Goal: Task Accomplishment & Management: Use online tool/utility

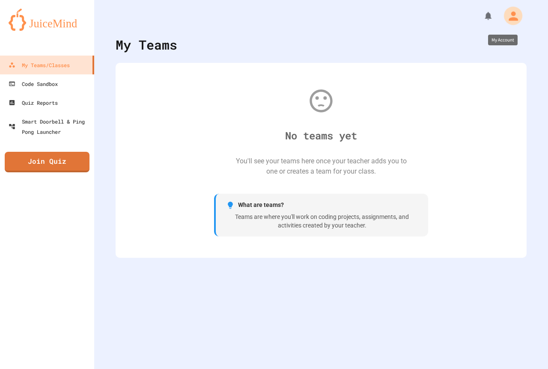
click at [509, 18] on icon "My Account" at bounding box center [513, 15] width 9 height 9
drag, startPoint x: 386, startPoint y: 53, endPoint x: 405, endPoint y: 42, distance: 22.0
click at [385, 53] on div at bounding box center [274, 184] width 548 height 369
click at [51, 162] on link "Join Quiz" at bounding box center [47, 161] width 82 height 21
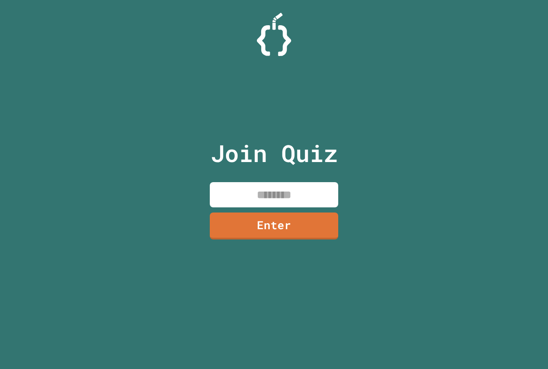
click at [245, 203] on input at bounding box center [274, 194] width 128 height 25
type input "********"
click at [304, 216] on link "Enter" at bounding box center [273, 225] width 129 height 28
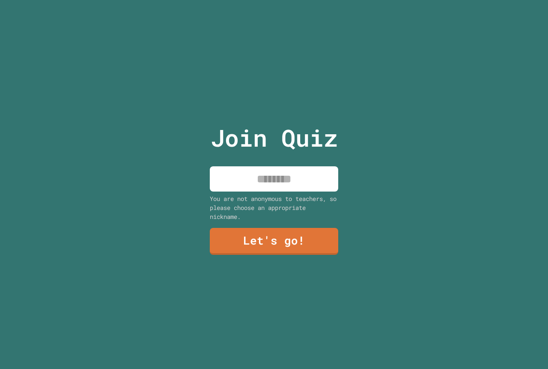
drag, startPoint x: 274, startPoint y: 181, endPoint x: 255, endPoint y: 186, distance: 19.9
click at [271, 181] on input at bounding box center [274, 179] width 128 height 25
type input "*"
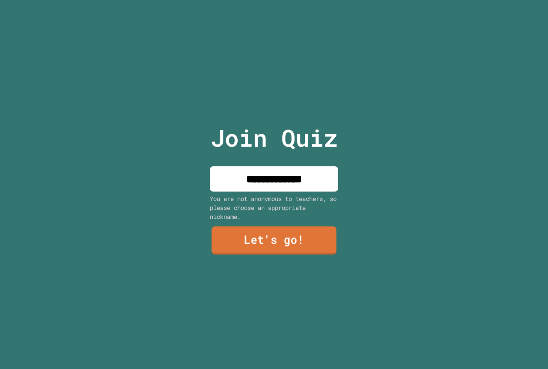
type input "**********"
click at [242, 238] on link "Let's go!" at bounding box center [273, 241] width 125 height 28
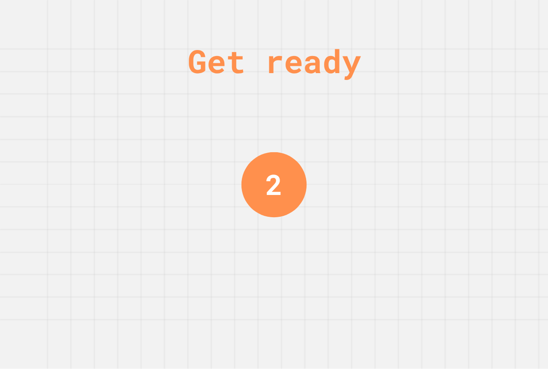
drag, startPoint x: 255, startPoint y: 1, endPoint x: 292, endPoint y: -25, distance: 45.0
click at [181, 287] on div "Get ready 1" at bounding box center [274, 184] width 548 height 369
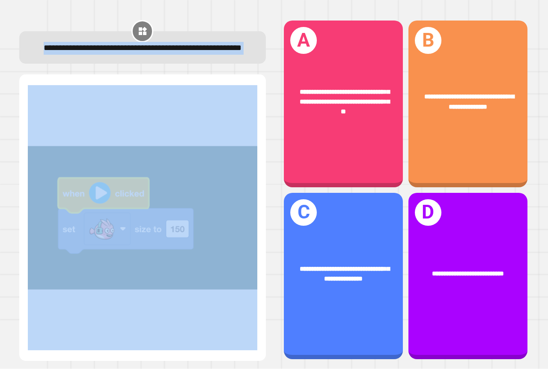
click at [106, 55] on div "**********" at bounding box center [142, 48] width 224 height 13
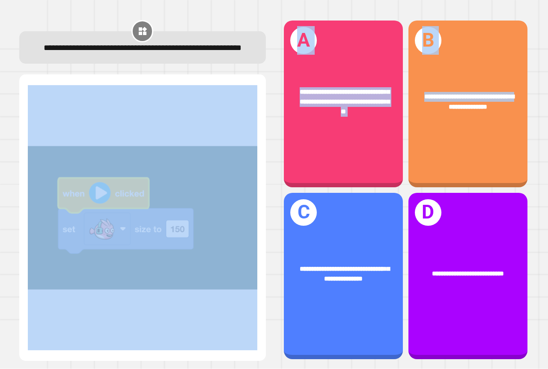
drag, startPoint x: 433, startPoint y: 109, endPoint x: 217, endPoint y: 251, distance: 258.6
click at [217, 251] on div "**********" at bounding box center [274, 190] width 526 height 358
click at [224, 253] on img at bounding box center [142, 217] width 229 height 265
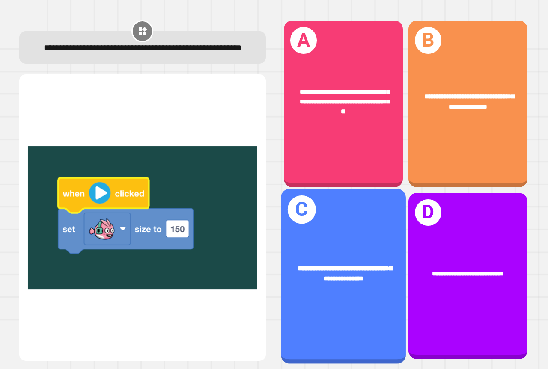
click at [308, 250] on div "**********" at bounding box center [343, 274] width 125 height 48
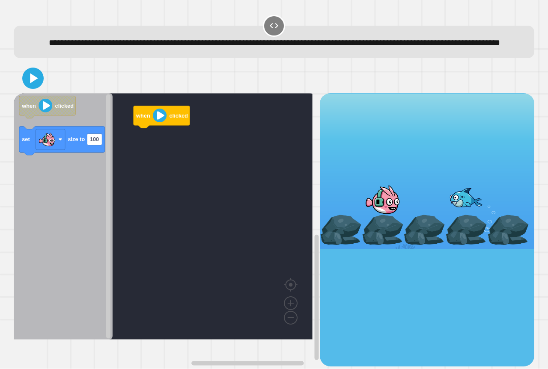
click at [54, 173] on icon "Blockly Workspace" at bounding box center [63, 216] width 99 height 247
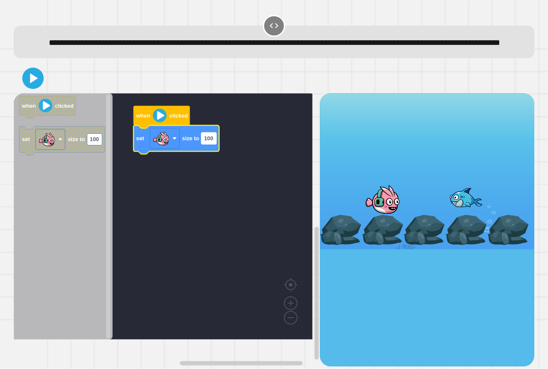
click at [214, 144] on rect "Blockly Workspace" at bounding box center [208, 139] width 15 height 12
type input "***"
click at [36, 85] on icon at bounding box center [33, 78] width 21 height 21
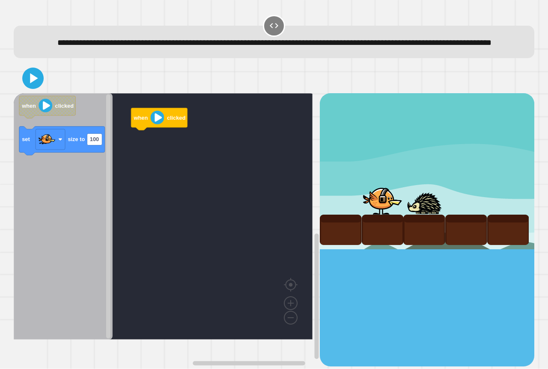
click at [46, 163] on icon "when clicked set size to 100" at bounding box center [63, 216] width 99 height 247
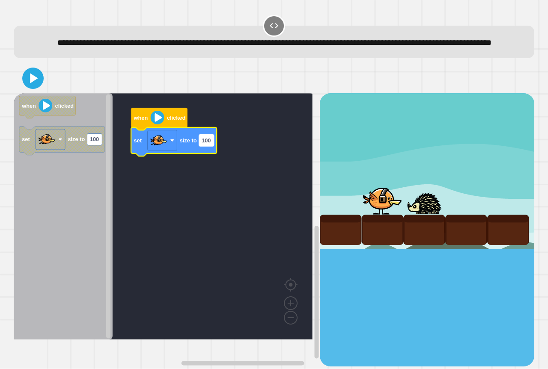
click at [207, 146] on rect "Blockly Workspace" at bounding box center [206, 141] width 15 height 12
type input "******"
click at [21, 84] on div at bounding box center [274, 78] width 521 height 30
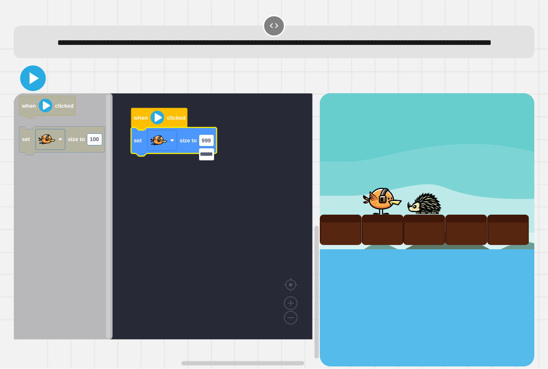
click at [27, 89] on icon at bounding box center [33, 78] width 21 height 21
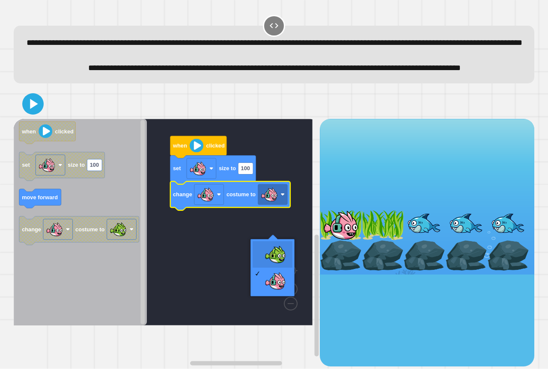
drag, startPoint x: 270, startPoint y: 265, endPoint x: 158, endPoint y: 217, distance: 121.0
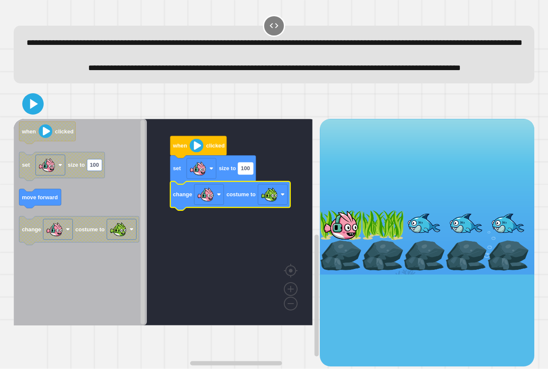
click at [245, 172] on text "100" at bounding box center [245, 169] width 9 height 6
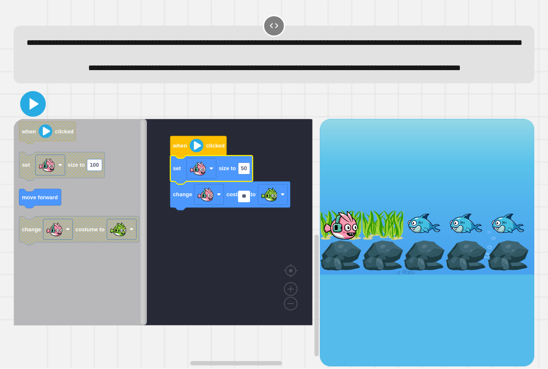
type input "**"
click at [37, 114] on icon at bounding box center [33, 104] width 21 height 21
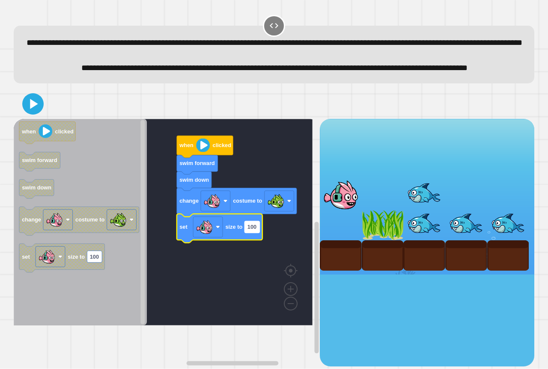
click at [249, 230] on text "100" at bounding box center [251, 227] width 9 height 6
type input "**"
click at [39, 113] on icon at bounding box center [33, 104] width 18 height 18
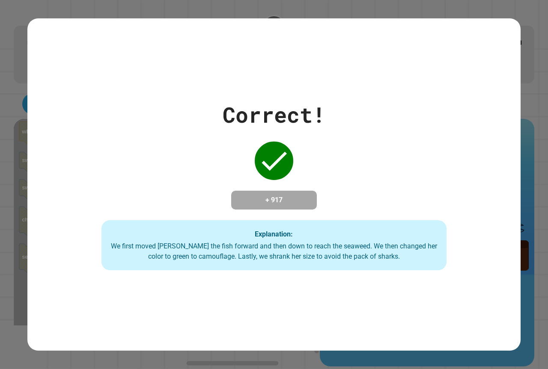
drag, startPoint x: 27, startPoint y: 116, endPoint x: 23, endPoint y: 87, distance: 28.9
click at [24, 86] on div "Correct! + 917 Explanation: We first moved Finley the fish forward and then dow…" at bounding box center [274, 184] width 548 height 369
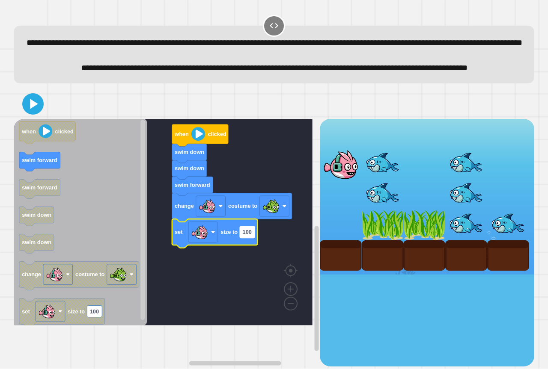
click at [244, 235] on text "100" at bounding box center [247, 232] width 9 height 6
type input "**"
click at [30, 114] on icon at bounding box center [33, 104] width 21 height 21
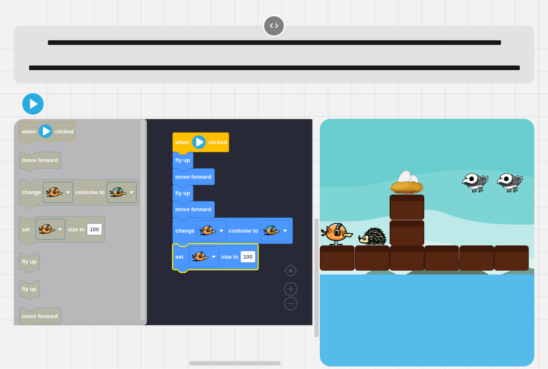
click at [250, 273] on icon "Blockly Workspace" at bounding box center [216, 258] width 86 height 29
click at [250, 260] on text "100" at bounding box center [247, 257] width 9 height 6
type input "**"
click at [34, 109] on icon at bounding box center [34, 104] width 8 height 10
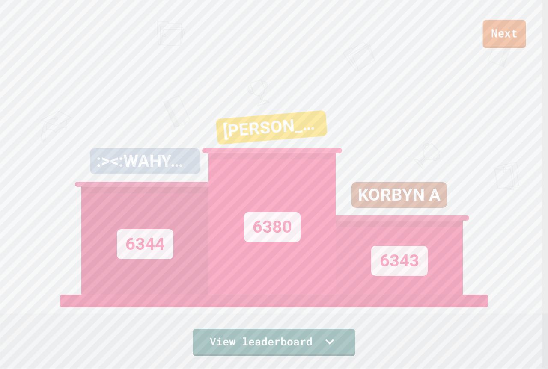
click at [508, 36] on link "Next" at bounding box center [504, 34] width 43 height 28
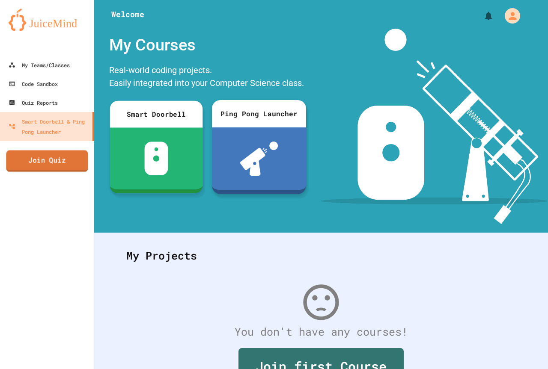
click at [62, 161] on link "Join Quiz" at bounding box center [47, 160] width 82 height 21
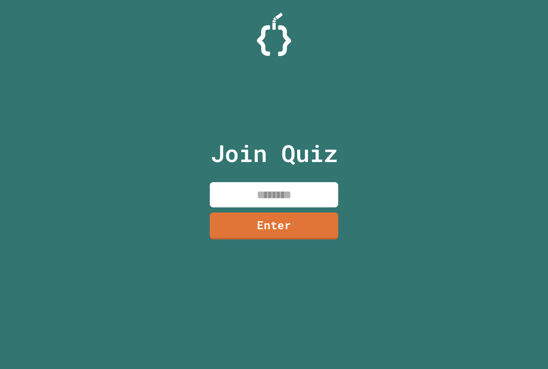
click at [276, 207] on input at bounding box center [274, 194] width 128 height 25
type input "********"
click at [285, 232] on link "Enter" at bounding box center [273, 225] width 131 height 28
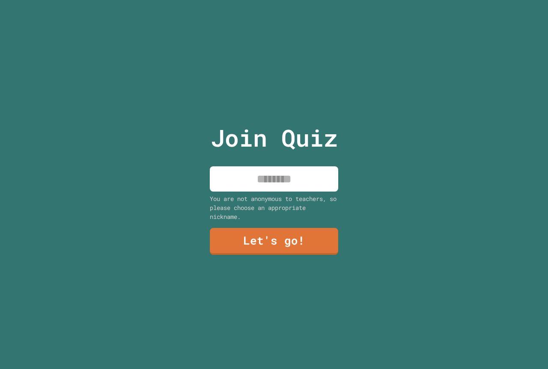
drag, startPoint x: 105, startPoint y: 107, endPoint x: 173, endPoint y: 127, distance: 70.2
click at [151, 120] on div "Join Quiz You are not anonymous to teachers, so please choose an appropriate ni…" at bounding box center [274, 184] width 548 height 369
drag, startPoint x: 247, startPoint y: 161, endPoint x: 260, endPoint y: 163, distance: 12.9
click at [255, 163] on div "Join Quiz You are not anonymous to teachers, so please choose an appropriate ni…" at bounding box center [274, 184] width 144 height 369
click at [260, 163] on div "Join Quiz You are not anonymous to teachers, so please choose an appropriate ni…" at bounding box center [274, 184] width 144 height 369
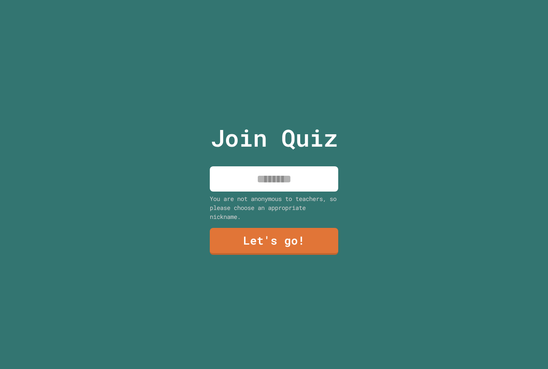
click at [259, 167] on input at bounding box center [274, 179] width 128 height 25
drag, startPoint x: 134, startPoint y: 261, endPoint x: 145, endPoint y: 259, distance: 11.0
click at [145, 259] on div "**********" at bounding box center [274, 184] width 548 height 369
click at [211, 176] on input "**********" at bounding box center [274, 179] width 128 height 25
type input "**********"
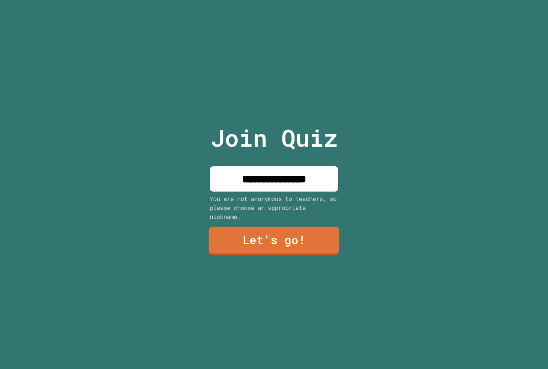
click at [253, 237] on link "Let's go!" at bounding box center [274, 241] width 131 height 28
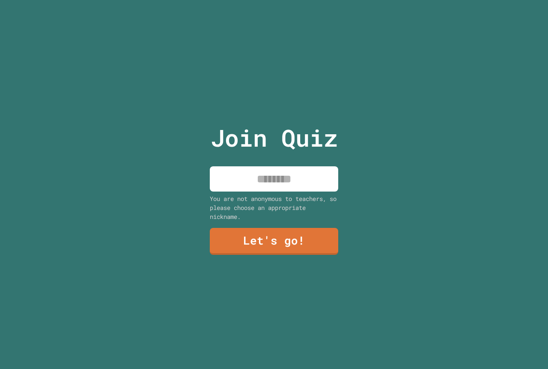
drag, startPoint x: 254, startPoint y: 178, endPoint x: 267, endPoint y: 199, distance: 24.7
click at [254, 179] on input at bounding box center [274, 179] width 128 height 25
type input "*******"
click at [300, 245] on link "Let's go!" at bounding box center [274, 241] width 127 height 28
click at [260, 182] on input at bounding box center [274, 179] width 128 height 25
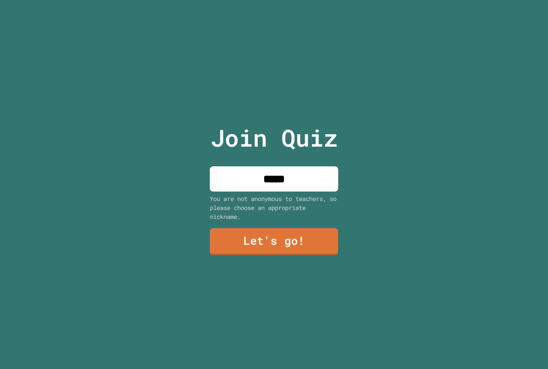
type input "*****"
click at [315, 239] on link "Let's go!" at bounding box center [273, 241] width 131 height 28
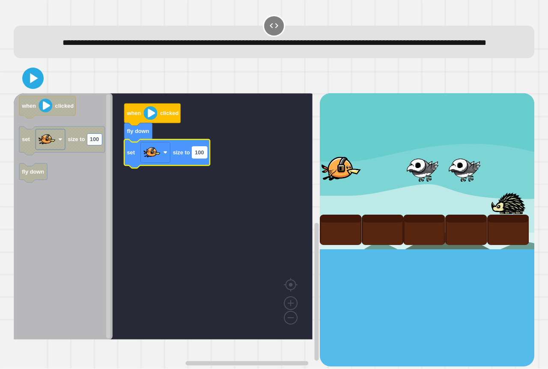
click at [196, 158] on rect "Blockly Workspace" at bounding box center [199, 153] width 15 height 12
type input "*"
drag, startPoint x: 45, startPoint y: 64, endPoint x: 30, endPoint y: 104, distance: 42.0
click at [30, 104] on div "**********" at bounding box center [274, 190] width 526 height 358
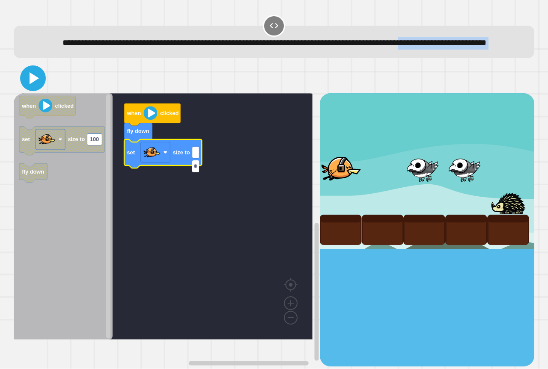
click at [31, 89] on icon at bounding box center [33, 78] width 21 height 21
click at [162, 163] on rect "Blockly Workspace" at bounding box center [155, 153] width 30 height 21
click at [160, 161] on image "Blockly Workspace" at bounding box center [151, 152] width 17 height 17
click at [195, 158] on rect "Blockly Workspace" at bounding box center [196, 153] width 9 height 12
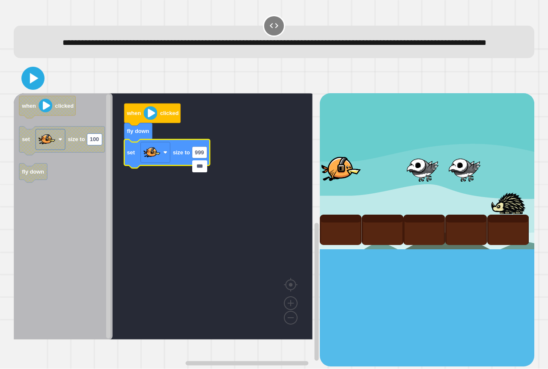
type input "***"
click at [28, 88] on icon at bounding box center [33, 78] width 18 height 18
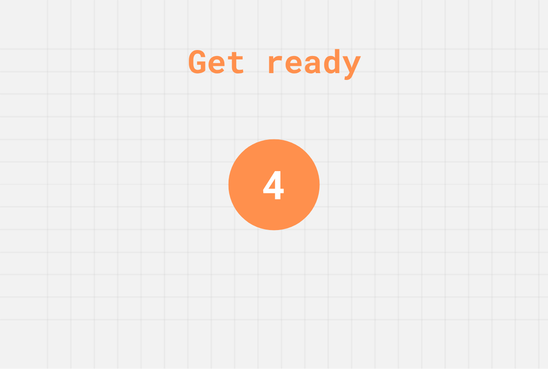
drag, startPoint x: 247, startPoint y: 151, endPoint x: 261, endPoint y: 137, distance: 20.0
click at [248, 149] on div "Get ready 4" at bounding box center [274, 184] width 64 height 369
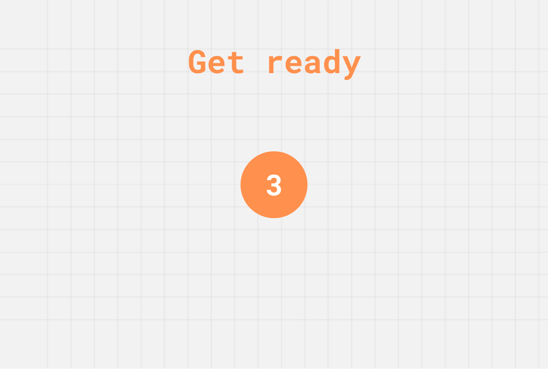
drag, startPoint x: 254, startPoint y: 85, endPoint x: 262, endPoint y: 92, distance: 11.2
click at [249, 95] on div "Get ready 3" at bounding box center [274, 184] width 64 height 369
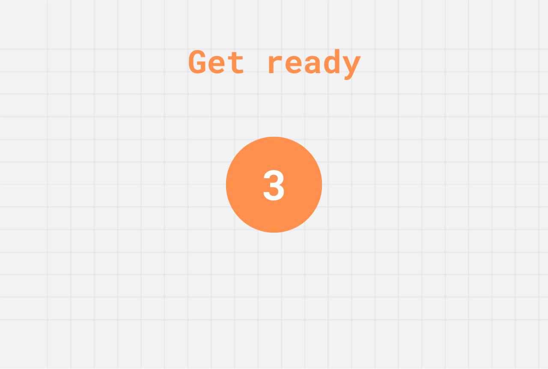
drag, startPoint x: 205, startPoint y: 244, endPoint x: 198, endPoint y: 257, distance: 15.5
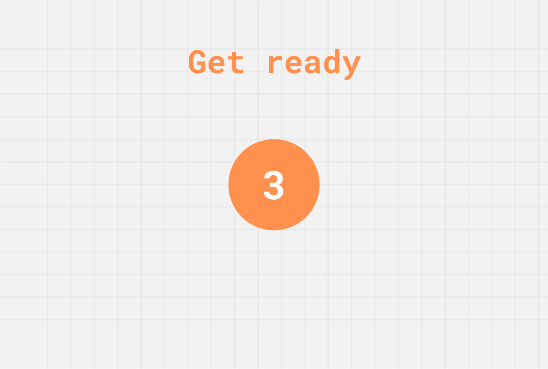
drag, startPoint x: 198, startPoint y: 257, endPoint x: 205, endPoint y: 218, distance: 40.0
click at [205, 219] on div "Get ready 3" at bounding box center [274, 184] width 548 height 369
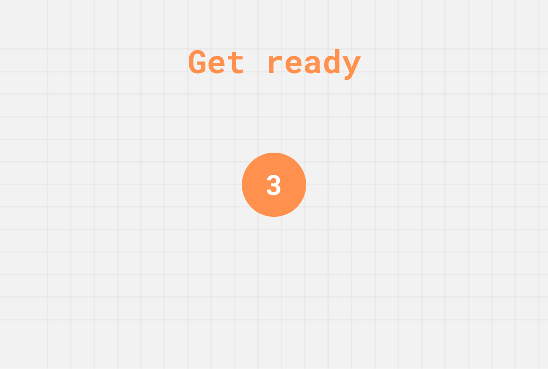
drag, startPoint x: 205, startPoint y: 218, endPoint x: 86, endPoint y: 365, distance: 188.7
drag, startPoint x: 86, startPoint y: 365, endPoint x: 230, endPoint y: 69, distance: 328.9
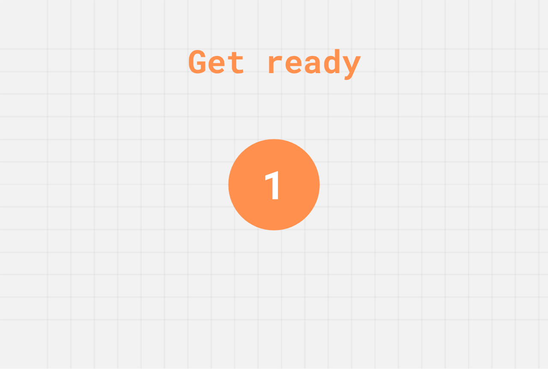
drag, startPoint x: 230, startPoint y: 69, endPoint x: 187, endPoint y: 86, distance: 46.1
click at [187, 86] on div "Get ready 1" at bounding box center [274, 184] width 548 height 369
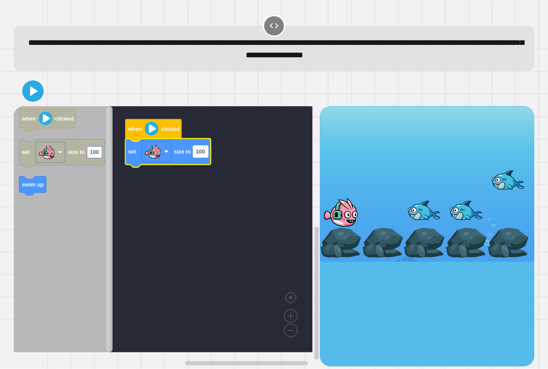
click at [206, 155] on rect "Blockly Workspace" at bounding box center [200, 152] width 15 height 12
type input "***"
click at [30, 86] on icon at bounding box center [33, 91] width 21 height 21
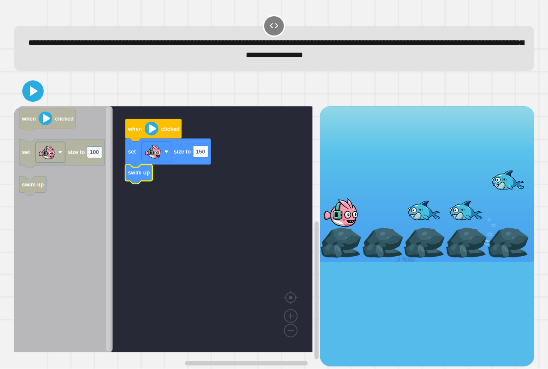
click at [37, 103] on div at bounding box center [274, 91] width 521 height 30
click at [37, 100] on icon at bounding box center [33, 92] width 18 height 18
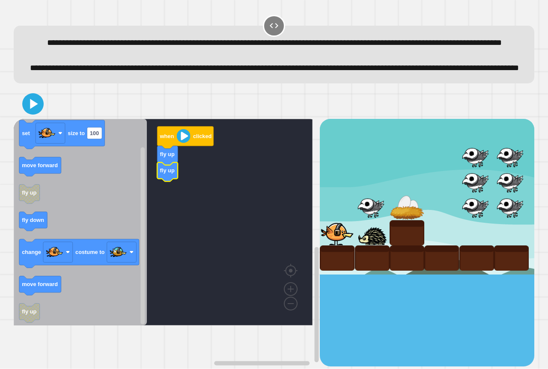
click at [64, 199] on icon "Blockly Workspace" at bounding box center [80, 222] width 133 height 207
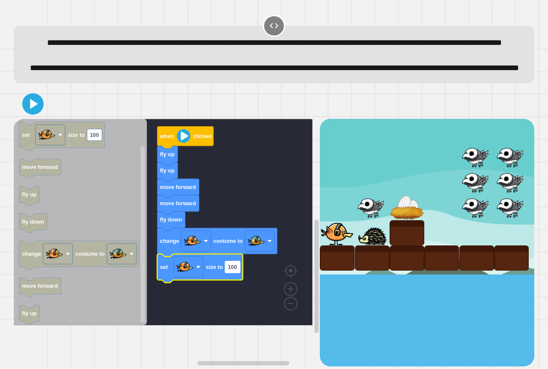
click at [230, 273] on rect "Blockly Workspace" at bounding box center [232, 268] width 15 height 12
type input "*"
click at [30, 119] on div at bounding box center [274, 104] width 521 height 30
drag, startPoint x: 46, startPoint y: 140, endPoint x: 41, endPoint y: 140, distance: 4.7
click at [42, 119] on div at bounding box center [274, 104] width 521 height 30
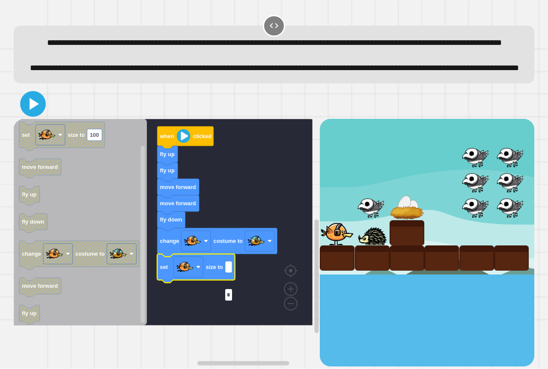
click at [36, 117] on button at bounding box center [33, 104] width 26 height 26
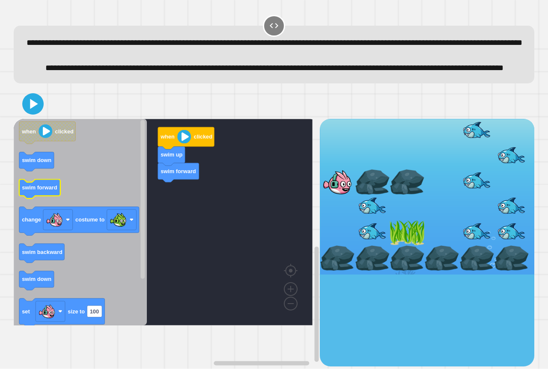
click at [71, 219] on icon "Blockly Workspace" at bounding box center [80, 222] width 133 height 207
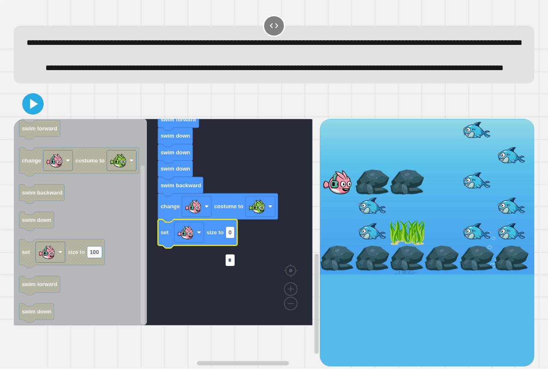
type input "*"
click at [27, 114] on icon at bounding box center [33, 104] width 21 height 21
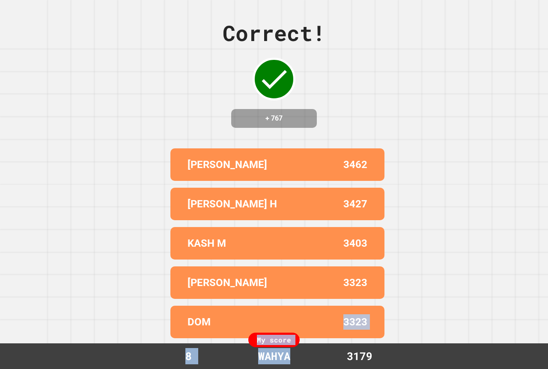
drag, startPoint x: 283, startPoint y: 384, endPoint x: 271, endPoint y: 386, distance: 12.6
click at [271, 369] on html "We are updating our servers at 7PM EST on 3/11/2025. JuiceMind should continue …" at bounding box center [274, 184] width 548 height 369
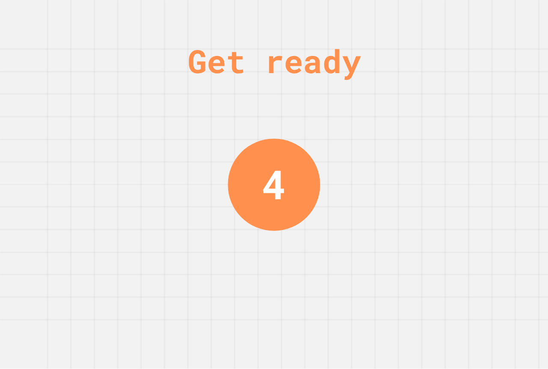
click at [0, 100] on div "Get ready 4" at bounding box center [274, 184] width 548 height 369
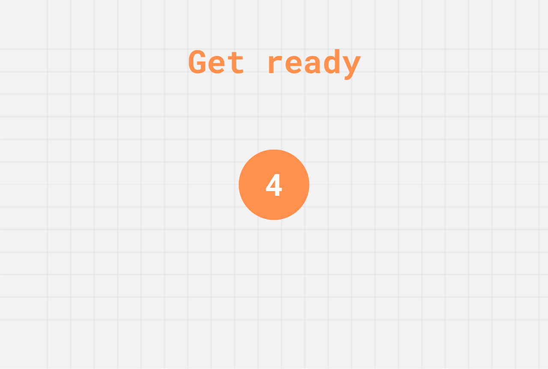
drag, startPoint x: 0, startPoint y: 78, endPoint x: 295, endPoint y: 137, distance: 301.1
click at [245, 105] on div "Get ready 4" at bounding box center [274, 184] width 548 height 369
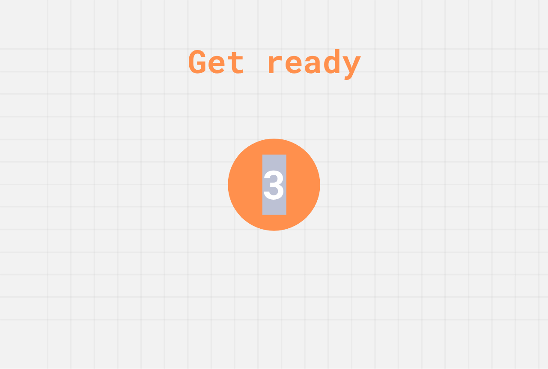
click at [58, 211] on div "Get ready 3" at bounding box center [274, 184] width 548 height 369
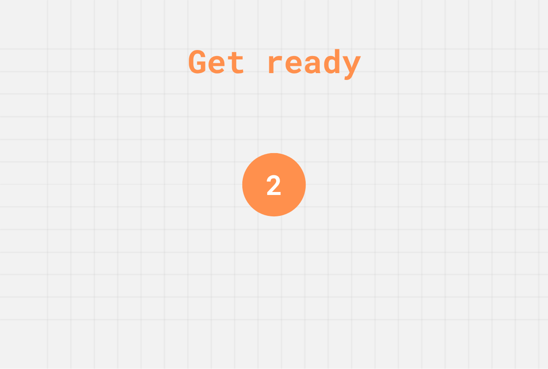
click at [147, 196] on div "Get ready 2" at bounding box center [274, 184] width 548 height 369
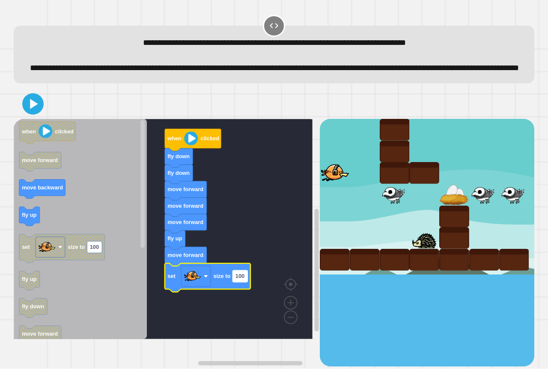
click at [238, 280] on text "100" at bounding box center [239, 277] width 9 height 6
type input "*"
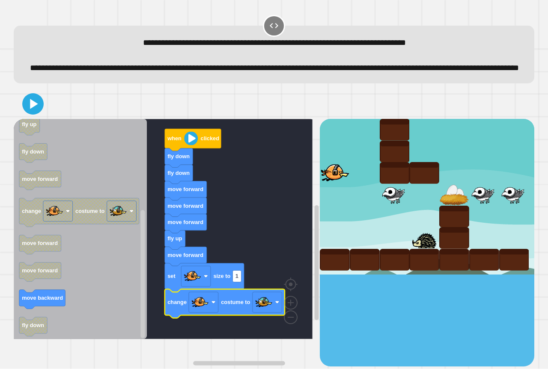
drag, startPoint x: 29, startPoint y: 132, endPoint x: 32, endPoint y: 127, distance: 5.7
click at [32, 119] on div at bounding box center [274, 104] width 521 height 30
click at [32, 114] on icon at bounding box center [33, 104] width 20 height 20
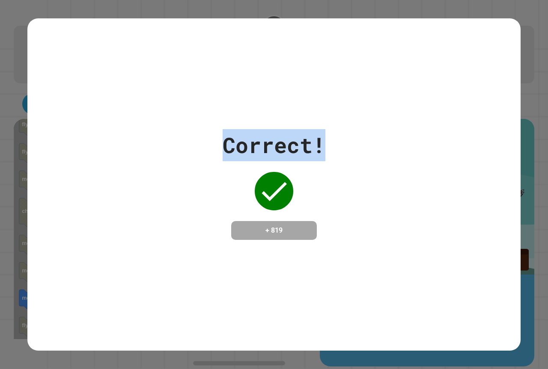
click at [538, 165] on div "Correct! + 819" at bounding box center [274, 184] width 548 height 369
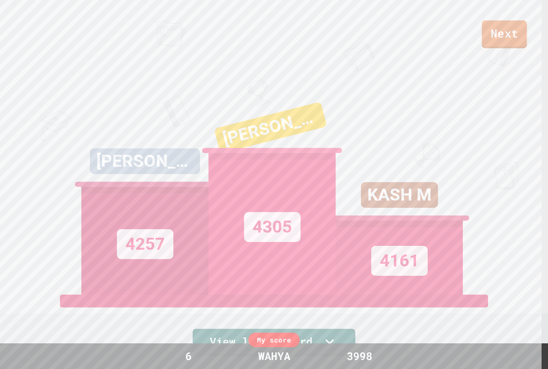
click at [499, 25] on link "Next" at bounding box center [504, 35] width 45 height 28
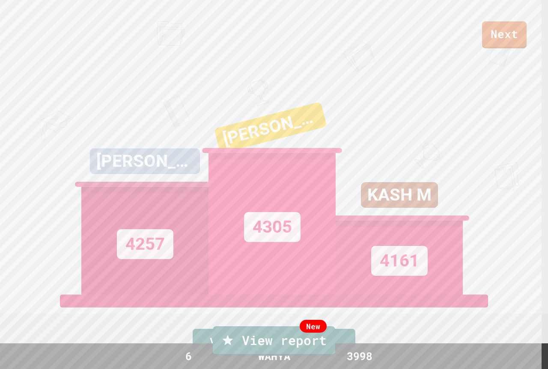
drag, startPoint x: 497, startPoint y: 16, endPoint x: 502, endPoint y: -6, distance: 21.8
click at [502, 0] on html "We are updating our servers at 7PM EST on 3/11/2025. JuiceMind should continue …" at bounding box center [274, 184] width 548 height 369
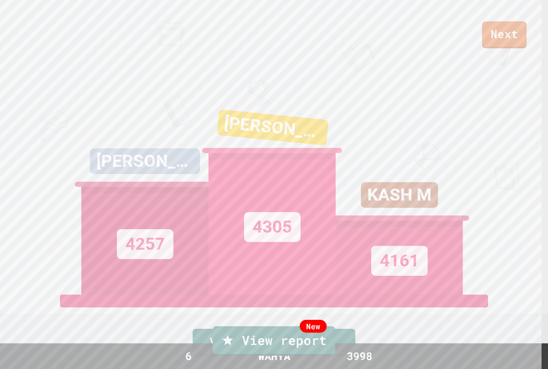
drag, startPoint x: 260, startPoint y: 233, endPoint x: 266, endPoint y: 219, distance: 15.2
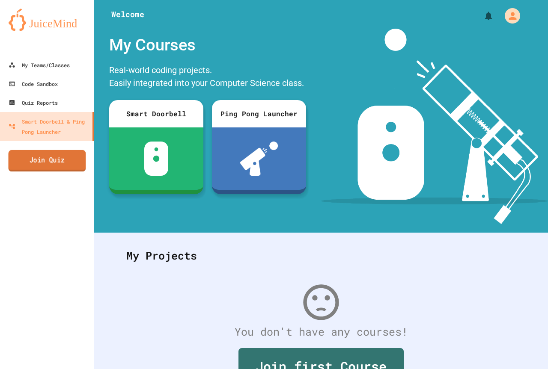
click at [74, 158] on link "Join Quiz" at bounding box center [47, 160] width 77 height 21
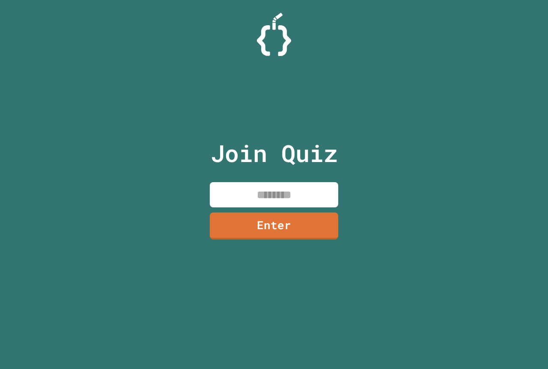
click at [265, 196] on input at bounding box center [274, 194] width 128 height 25
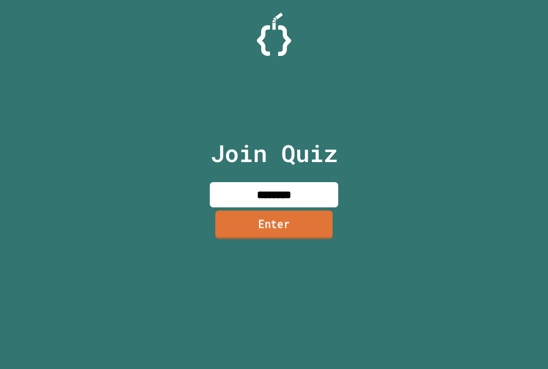
type input "********"
click at [269, 239] on div "Join Quiz ******** Enter" at bounding box center [274, 184] width 144 height 327
click at [269, 239] on link "Enter" at bounding box center [274, 225] width 128 height 28
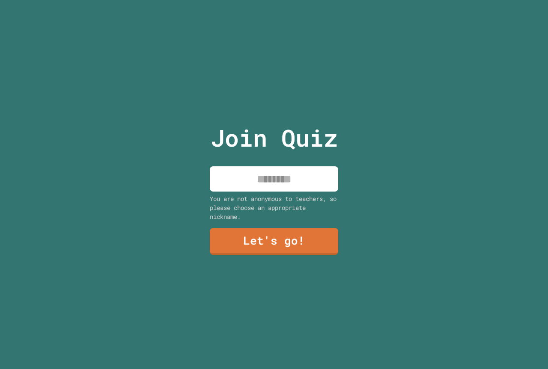
click at [291, 176] on input at bounding box center [274, 179] width 128 height 25
type input "*****"
click at [271, 243] on link "Let's go!" at bounding box center [274, 241] width 128 height 27
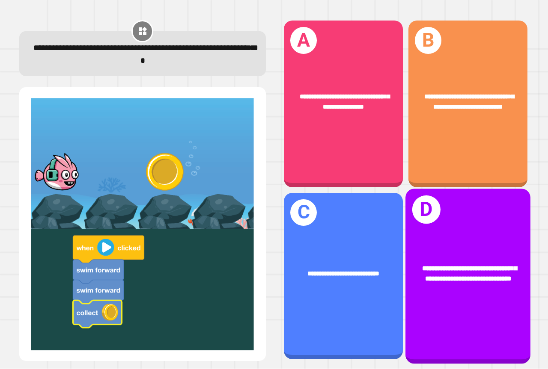
click at [450, 292] on div "**********" at bounding box center [467, 274] width 125 height 48
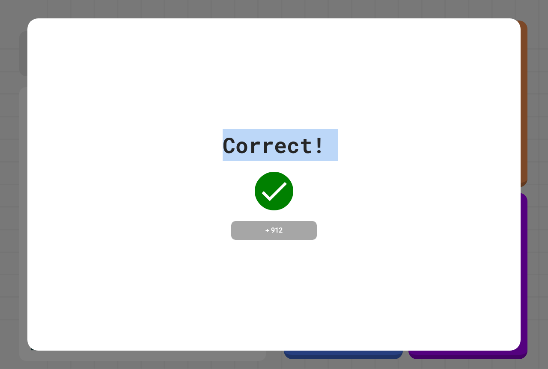
drag, startPoint x: 175, startPoint y: 187, endPoint x: 198, endPoint y: 238, distance: 55.9
click at [198, 238] on div "Correct! + 912" at bounding box center [273, 184] width 493 height 111
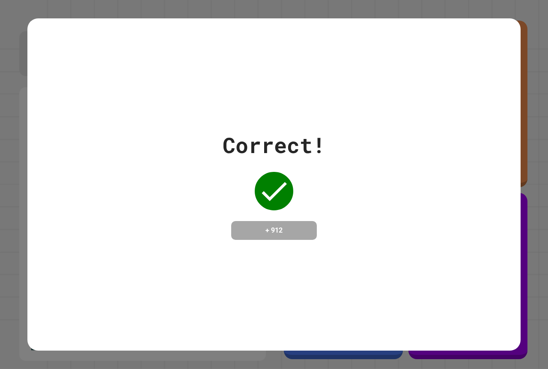
click at [345, 223] on div "Correct! + 912" at bounding box center [273, 184] width 493 height 111
drag, startPoint x: 536, startPoint y: 52, endPoint x: 531, endPoint y: 54, distance: 5.4
click at [531, 54] on div "Correct! + 912" at bounding box center [274, 184] width 548 height 369
click at [524, 61] on div "Correct! + 912" at bounding box center [274, 184] width 548 height 369
drag, startPoint x: 526, startPoint y: 58, endPoint x: 511, endPoint y: 57, distance: 15.0
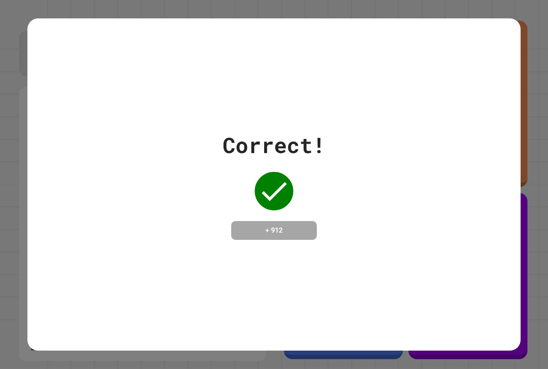
click at [521, 57] on div "Correct! + 912" at bounding box center [274, 184] width 548 height 369
drag, startPoint x: 448, startPoint y: 76, endPoint x: 443, endPoint y: 77, distance: 4.9
click at [443, 77] on div "Correct! + 912" at bounding box center [273, 184] width 493 height 333
drag, startPoint x: 423, startPoint y: 80, endPoint x: 399, endPoint y: 79, distance: 23.6
click at [399, 79] on div "Correct! + 912" at bounding box center [273, 184] width 493 height 333
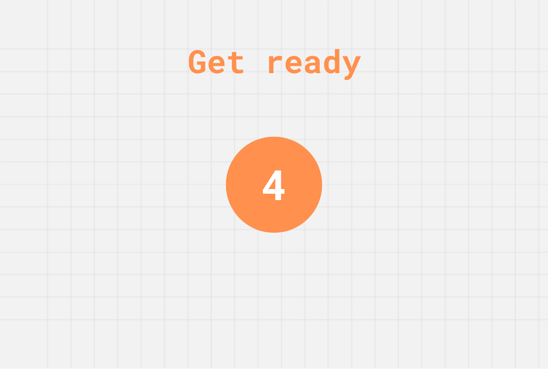
drag, startPoint x: 286, startPoint y: 96, endPoint x: 416, endPoint y: 119, distance: 132.7
click at [412, 116] on div "Get ready 4" at bounding box center [274, 184] width 548 height 369
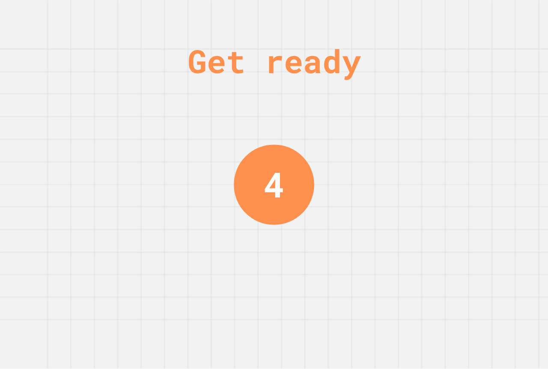
drag, startPoint x: 416, startPoint y: 119, endPoint x: 407, endPoint y: 120, distance: 9.5
click at [409, 121] on div "Get ready 4" at bounding box center [274, 184] width 548 height 369
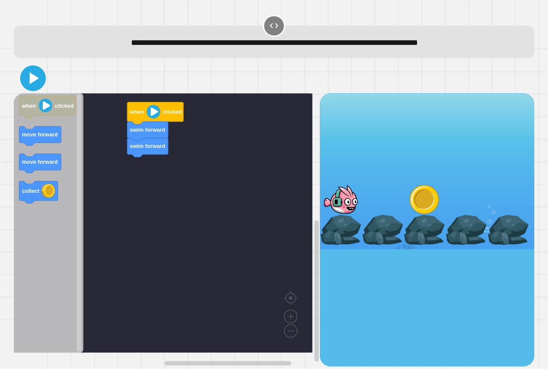
click at [36, 81] on icon at bounding box center [33, 78] width 21 height 21
click at [24, 77] on icon at bounding box center [33, 79] width 20 height 20
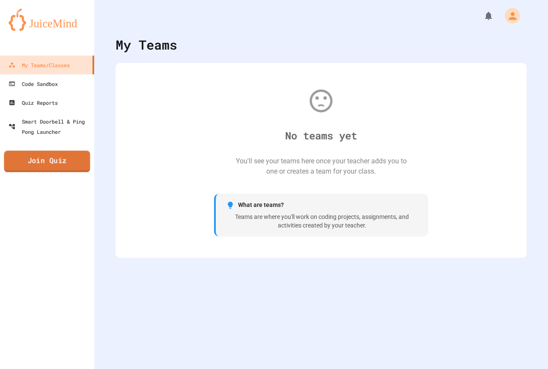
click at [61, 167] on link "Join Quiz" at bounding box center [47, 161] width 86 height 21
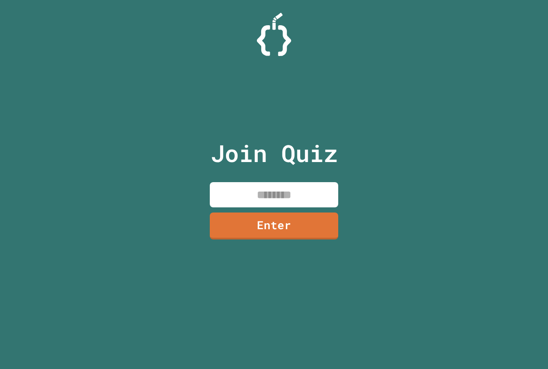
click at [237, 198] on input at bounding box center [274, 194] width 128 height 25
type input "********"
click at [260, 224] on link "Enter" at bounding box center [274, 225] width 125 height 28
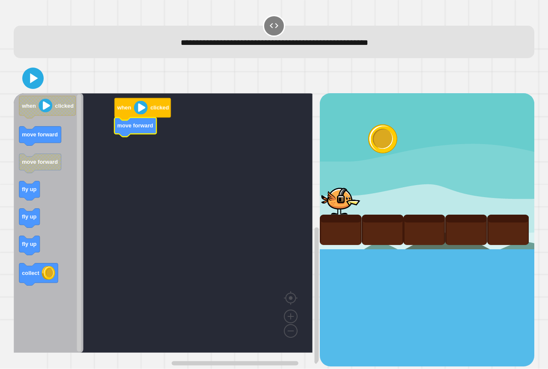
click at [47, 187] on icon "Blockly Workspace" at bounding box center [49, 223] width 70 height 260
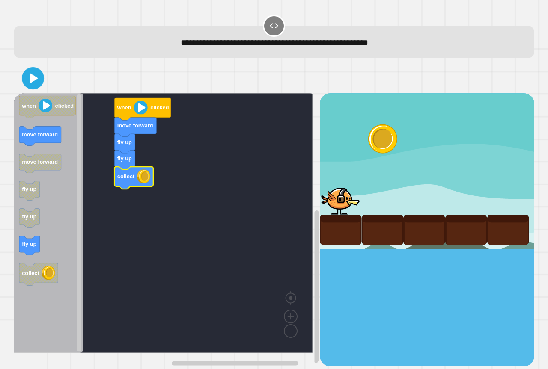
click at [39, 81] on icon at bounding box center [33, 79] width 18 height 18
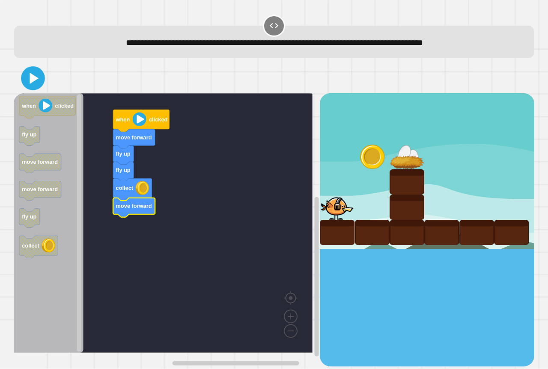
drag, startPoint x: 21, startPoint y: 83, endPoint x: 41, endPoint y: 88, distance: 21.2
click at [41, 88] on div at bounding box center [274, 78] width 521 height 30
click at [41, 87] on icon at bounding box center [33, 78] width 21 height 21
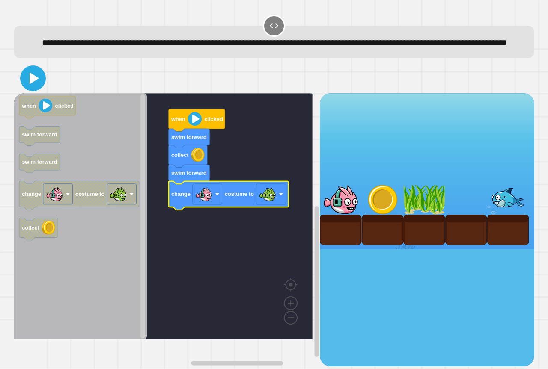
click at [35, 84] on icon at bounding box center [34, 78] width 9 height 12
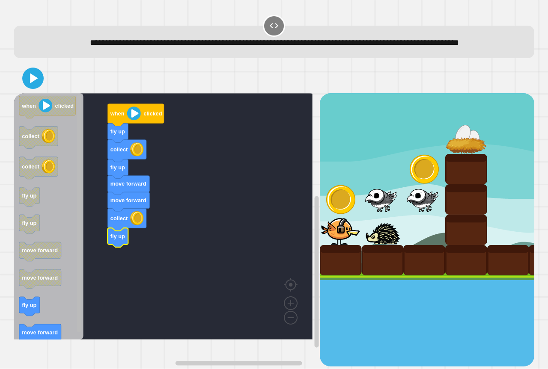
click at [76, 338] on rect "Blockly Workspace" at bounding box center [79, 217] width 6 height 244
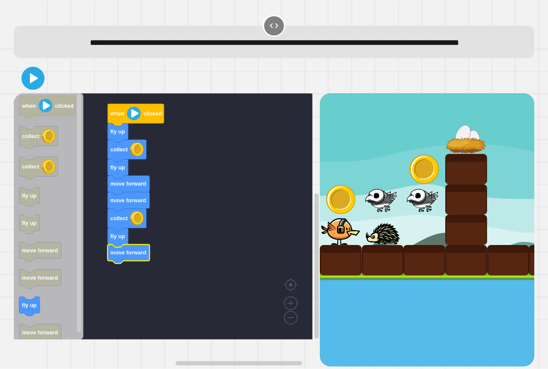
click at [37, 88] on icon at bounding box center [33, 78] width 18 height 18
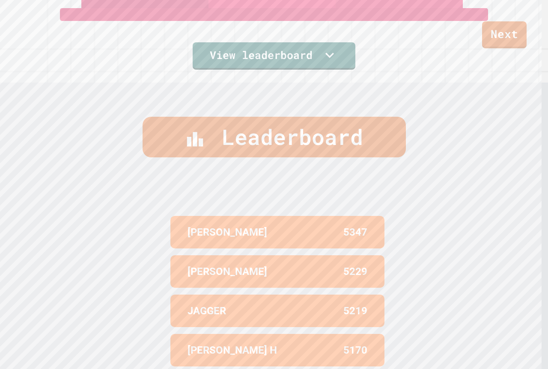
scroll to position [318, 0]
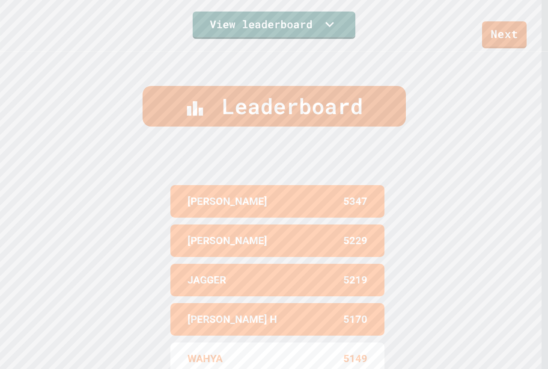
click at [495, 15] on div "Next" at bounding box center [274, 24] width 548 height 48
click at [498, 23] on div "Next" at bounding box center [274, 24] width 548 height 48
click at [498, 23] on link "Next" at bounding box center [504, 34] width 45 height 27
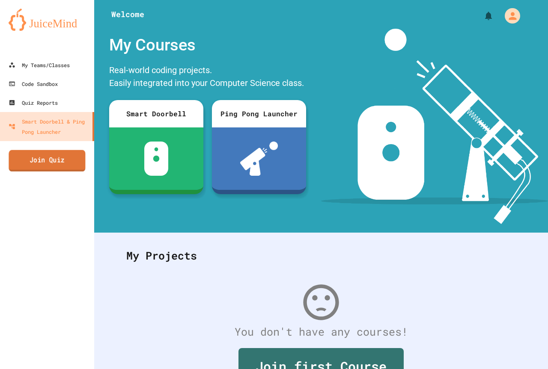
click at [69, 159] on link "Join Quiz" at bounding box center [47, 160] width 77 height 21
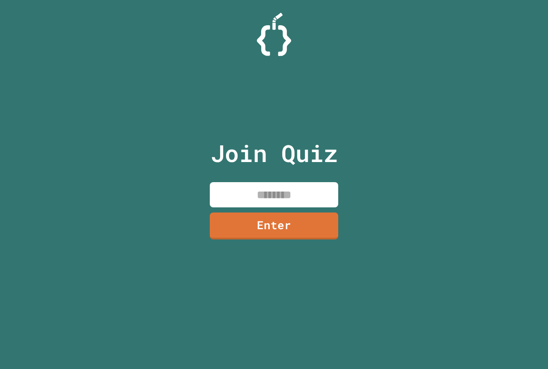
click at [227, 189] on input at bounding box center [274, 194] width 128 height 25
type input "********"
click at [260, 240] on div "Join Quiz ******** Enter" at bounding box center [274, 184] width 144 height 327
click at [231, 218] on link "Enter" at bounding box center [274, 225] width 130 height 28
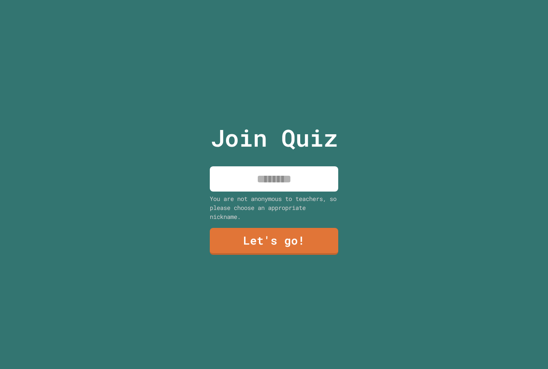
click at [282, 182] on input at bounding box center [274, 179] width 128 height 25
type input "*****"
drag, startPoint x: 284, startPoint y: 253, endPoint x: 287, endPoint y: 239, distance: 14.4
click at [287, 240] on div "Join Quiz ***** You are not anonymous to teachers, so please choose an appropri…" at bounding box center [274, 184] width 144 height 369
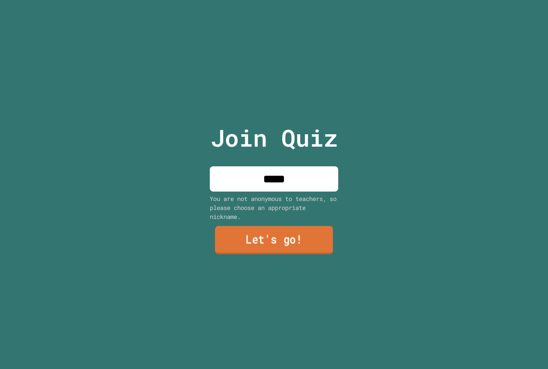
click at [287, 238] on link "Let's go!" at bounding box center [274, 240] width 118 height 28
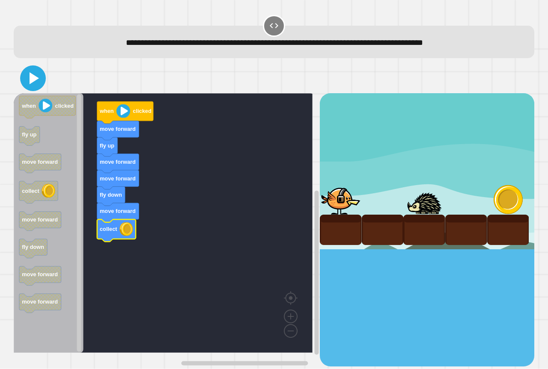
click at [27, 71] on div at bounding box center [274, 78] width 521 height 30
click at [27, 71] on icon at bounding box center [33, 78] width 21 height 21
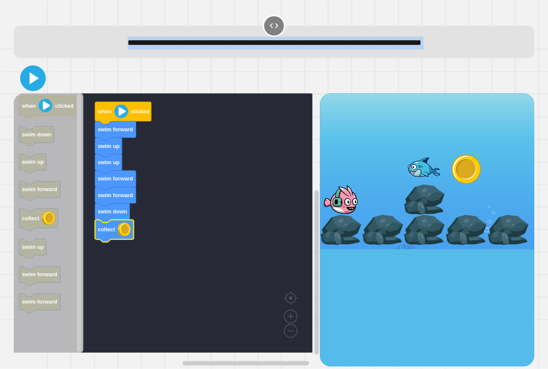
drag, startPoint x: 19, startPoint y: 60, endPoint x: 30, endPoint y: 78, distance: 20.9
click at [30, 78] on div "**********" at bounding box center [274, 190] width 526 height 358
click at [30, 78] on icon at bounding box center [34, 78] width 9 height 12
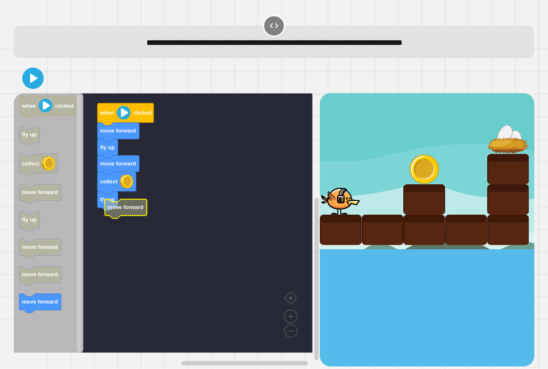
click at [116, 219] on g "when clicked move forward fly up move forward collect fly up move forward" at bounding box center [169, 223] width 311 height 260
click at [34, 311] on g "when clicked fly up collect move forward fly up move forward move forward move …" at bounding box center [47, 204] width 57 height 217
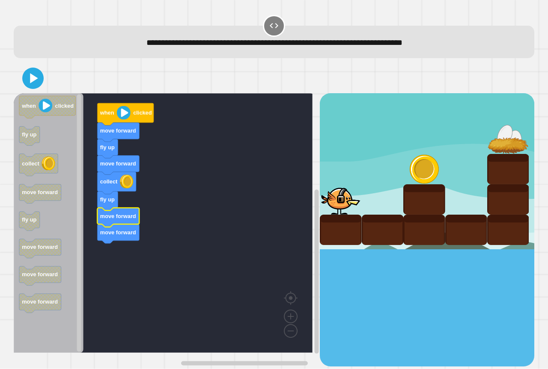
click at [38, 93] on div at bounding box center [274, 78] width 521 height 30
click at [33, 86] on icon at bounding box center [33, 78] width 21 height 21
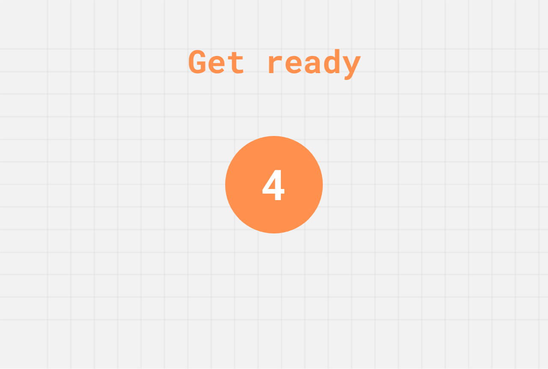
click at [98, 168] on div "Get ready 4" at bounding box center [274, 184] width 548 height 369
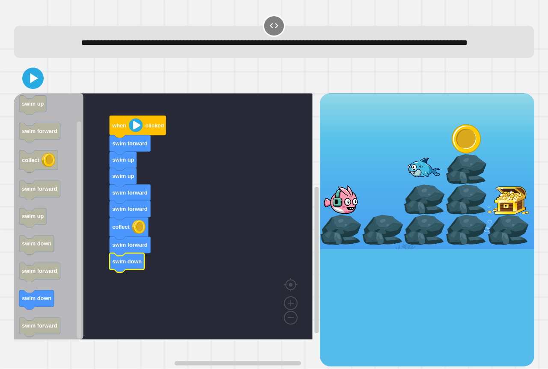
click at [51, 314] on icon "when clicked swim up swim forward collect swim forward swim up swim down swim f…" at bounding box center [49, 216] width 70 height 247
click at [39, 93] on div at bounding box center [274, 78] width 521 height 30
click at [38, 93] on div at bounding box center [274, 78] width 521 height 30
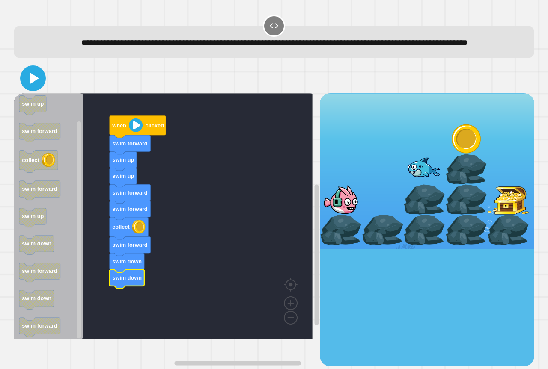
click at [38, 89] on icon at bounding box center [33, 78] width 21 height 21
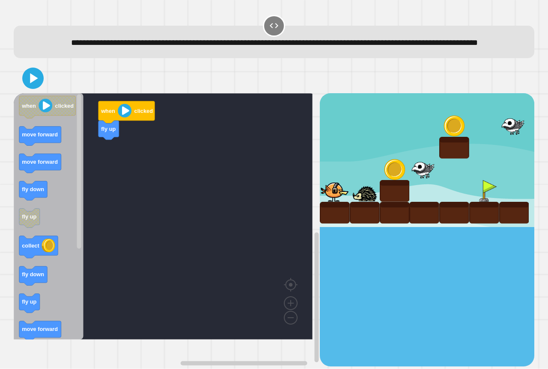
click at [77, 168] on div "when clicked fly up when clicked move forward move forward fly down fly up coll…" at bounding box center [167, 229] width 306 height 273
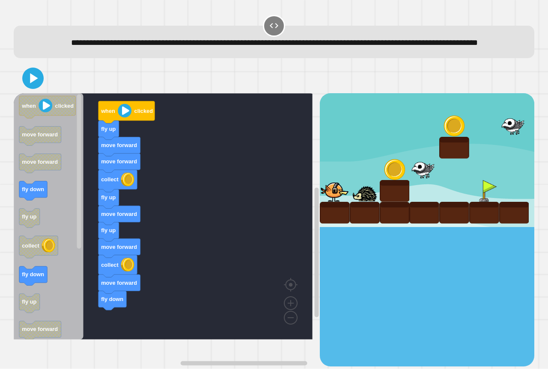
click at [94, 309] on div "when clicked fly up move forward move forward collect fly up move forward fly u…" at bounding box center [167, 229] width 306 height 273
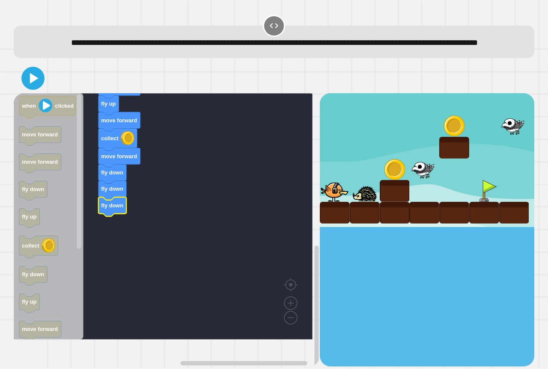
drag, startPoint x: 44, startPoint y: 83, endPoint x: 37, endPoint y: 89, distance: 8.5
click at [40, 89] on div at bounding box center [274, 78] width 521 height 30
click at [36, 89] on icon at bounding box center [33, 78] width 21 height 21
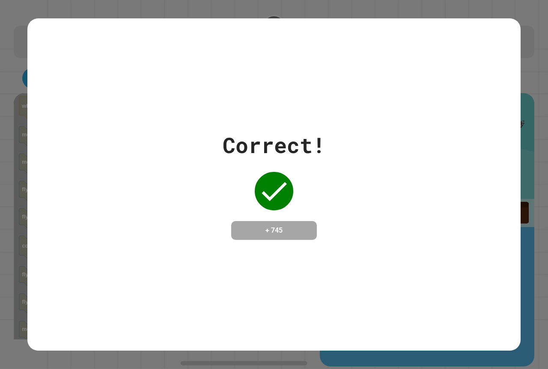
click at [433, 75] on div "Correct! + 745" at bounding box center [273, 184] width 493 height 333
drag, startPoint x: 433, startPoint y: 75, endPoint x: 469, endPoint y: 98, distance: 42.7
click at [469, 98] on div "Correct! + 745" at bounding box center [273, 184] width 493 height 333
drag, startPoint x: 476, startPoint y: 104, endPoint x: 474, endPoint y: 97, distance: 6.6
click at [475, 104] on div "Correct! + 745" at bounding box center [273, 184] width 493 height 333
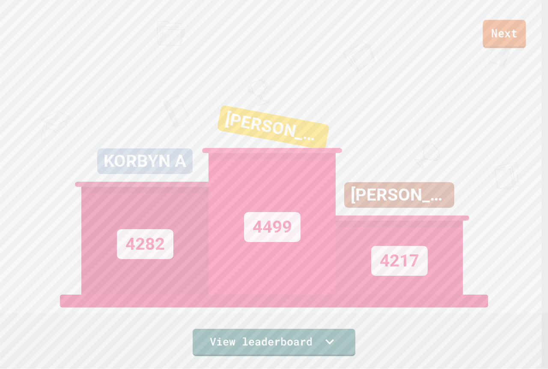
drag, startPoint x: 495, startPoint y: 44, endPoint x: 497, endPoint y: 40, distance: 4.4
click at [497, 40] on link "Next" at bounding box center [504, 34] width 43 height 28
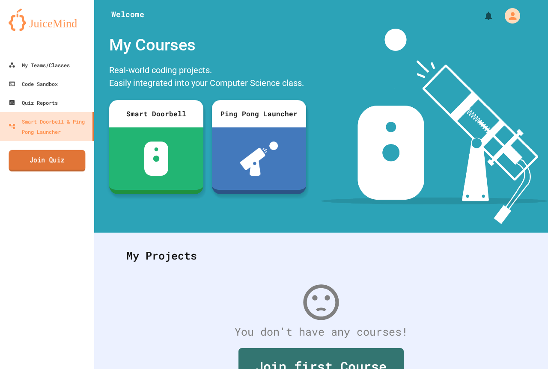
click at [59, 167] on link "Join Quiz" at bounding box center [47, 160] width 77 height 21
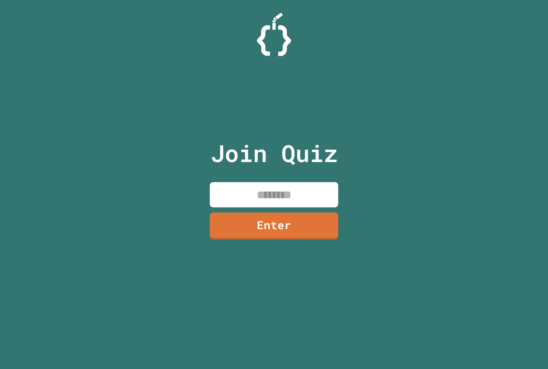
click at [275, 193] on input at bounding box center [274, 194] width 128 height 25
paste input "********"
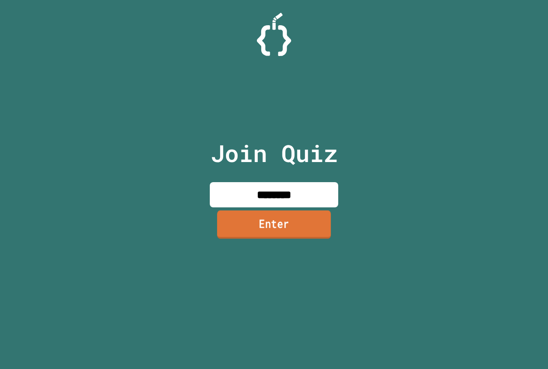
type input "********"
click at [294, 228] on link "Enter" at bounding box center [274, 225] width 114 height 28
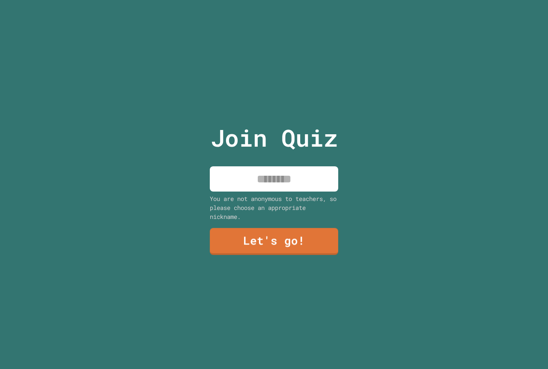
drag, startPoint x: 308, startPoint y: 179, endPoint x: 287, endPoint y: 186, distance: 21.8
click at [304, 179] on input at bounding box center [274, 179] width 128 height 25
type input "*****"
click at [277, 247] on link "Let's go!" at bounding box center [274, 241] width 128 height 28
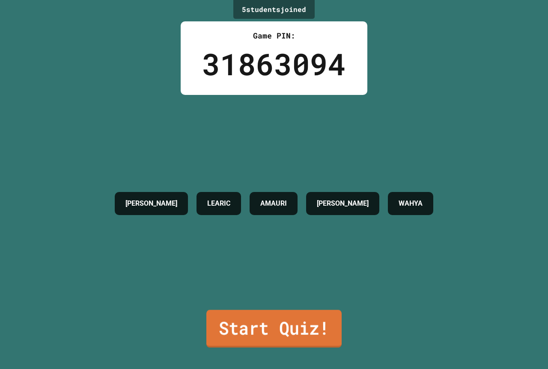
click at [280, 339] on link "Start Quiz!" at bounding box center [273, 329] width 135 height 38
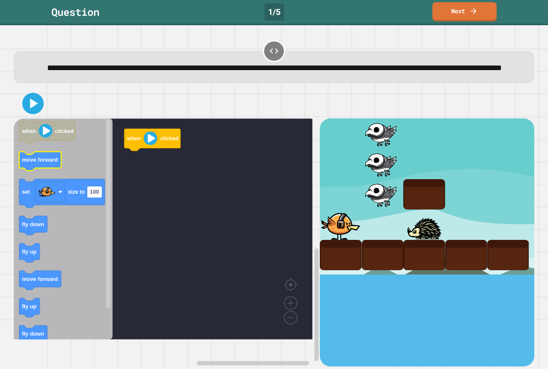
click at [39, 171] on icon "Blockly Workspace" at bounding box center [40, 161] width 42 height 19
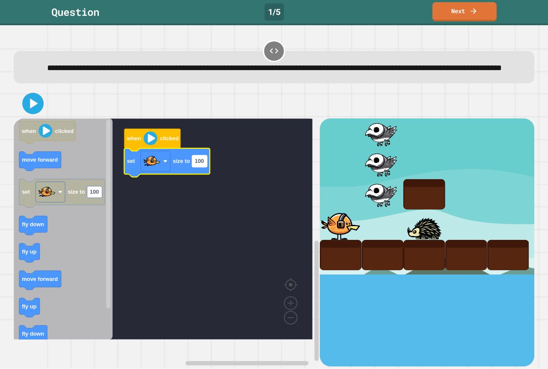
click at [195, 167] on rect "Blockly Workspace" at bounding box center [199, 162] width 15 height 12
type input "***"
click at [29, 107] on icon at bounding box center [33, 103] width 21 height 21
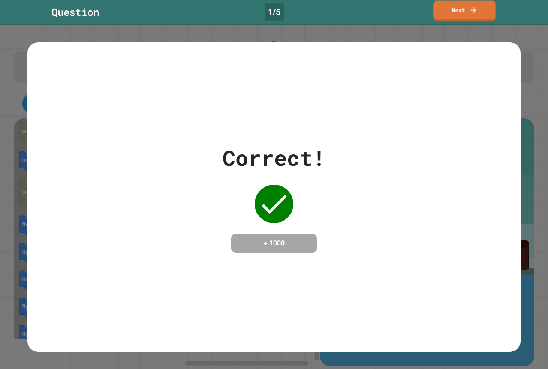
drag, startPoint x: 94, startPoint y: 127, endPoint x: 437, endPoint y: 14, distance: 361.4
click at [437, 14] on link "Next" at bounding box center [464, 11] width 62 height 20
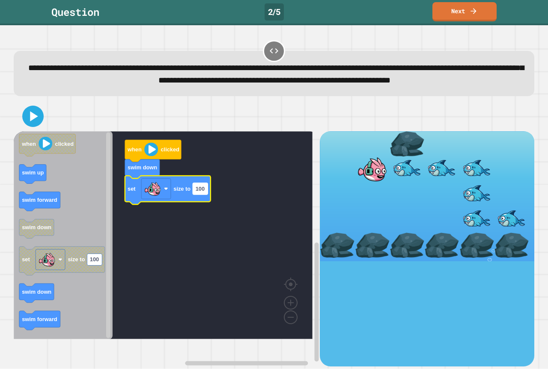
click at [199, 192] on text "100" at bounding box center [200, 189] width 9 height 6
type input "***"
click at [35, 122] on icon at bounding box center [33, 116] width 21 height 21
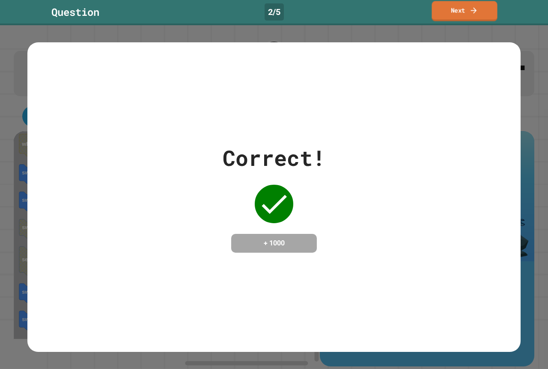
click at [468, 15] on link "Next" at bounding box center [464, 11] width 65 height 20
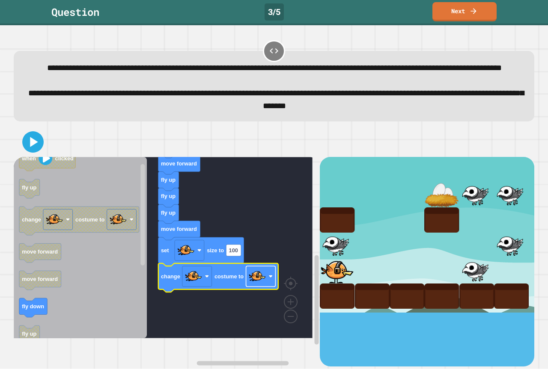
click at [253, 285] on image "Blockly Workspace" at bounding box center [257, 276] width 17 height 17
click at [240, 256] on rect "Blockly Workspace" at bounding box center [233, 251] width 15 height 12
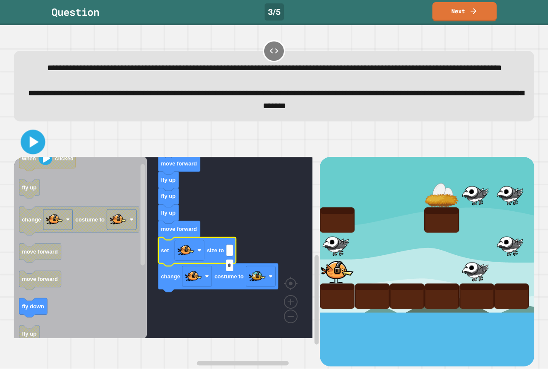
type input "*"
click at [35, 148] on icon at bounding box center [34, 142] width 9 height 12
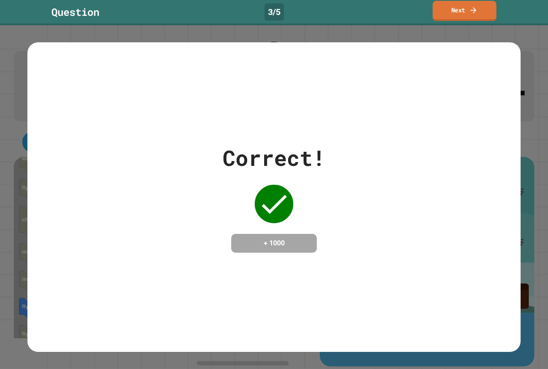
click at [480, 15] on link "Next" at bounding box center [465, 11] width 64 height 20
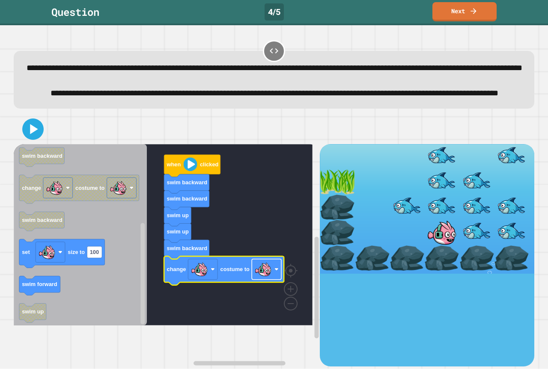
click at [273, 280] on rect "Blockly Workspace" at bounding box center [267, 269] width 30 height 21
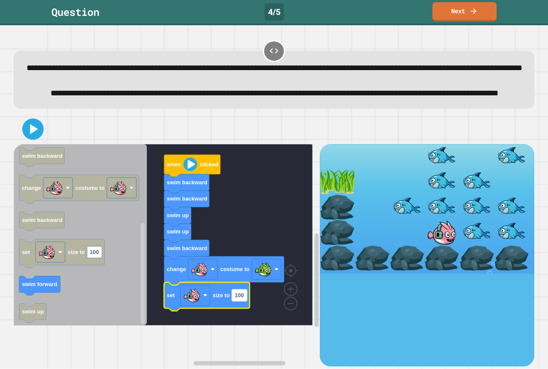
click at [244, 301] on rect "Blockly Workspace" at bounding box center [239, 296] width 15 height 12
type input "*"
click at [32, 140] on icon at bounding box center [33, 129] width 21 height 21
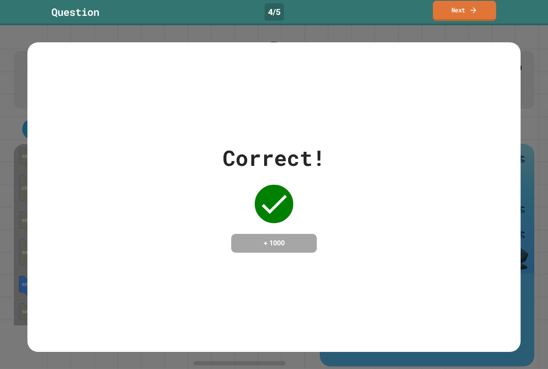
drag, startPoint x: 472, startPoint y: 3, endPoint x: 478, endPoint y: 24, distance: 21.7
click at [472, 5] on link "Next" at bounding box center [464, 11] width 63 height 20
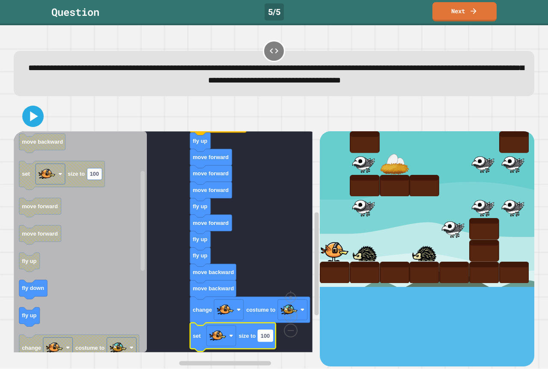
click at [265, 339] on text "100" at bounding box center [265, 336] width 9 height 6
type input "*"
drag, startPoint x: 39, startPoint y: 113, endPoint x: 36, endPoint y: 120, distance: 7.1
click at [38, 116] on icon at bounding box center [33, 116] width 21 height 21
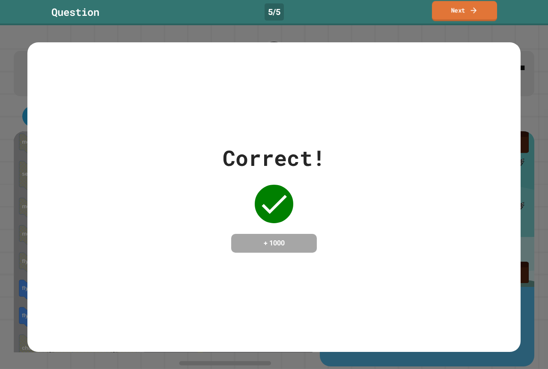
click at [459, 7] on link "Next" at bounding box center [464, 11] width 65 height 20
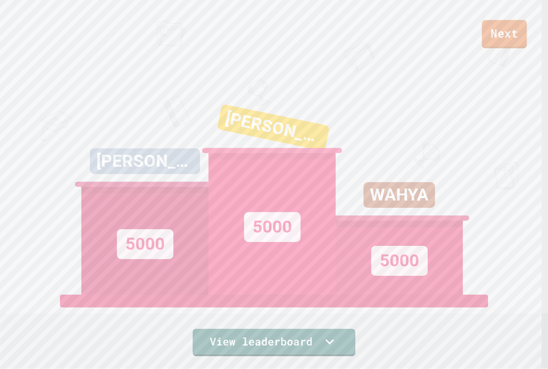
click at [532, 20] on div "Next" at bounding box center [274, 24] width 548 height 48
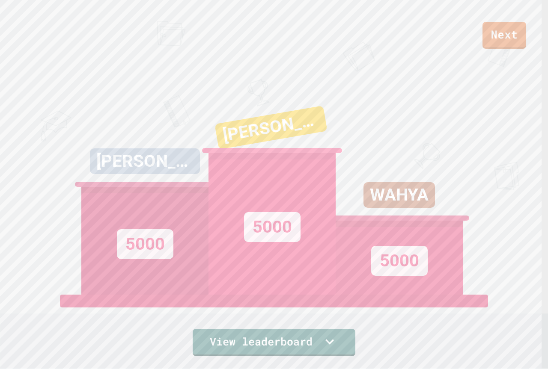
click at [505, 50] on div "Next [PERSON_NAME] C 5000 AVA K 5000 WAHYA 5000 View leaderboard" at bounding box center [274, 184] width 548 height 369
click at [505, 45] on link "Next" at bounding box center [504, 34] width 45 height 28
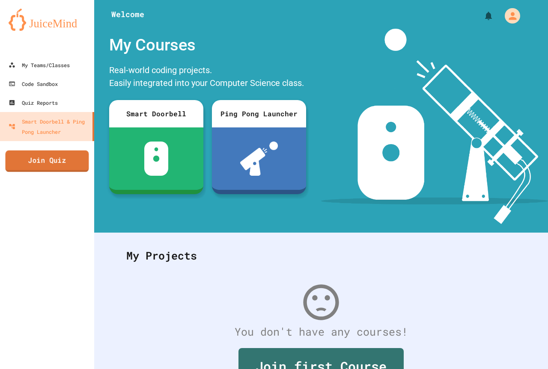
click at [51, 155] on link "Join Quiz" at bounding box center [47, 161] width 83 height 21
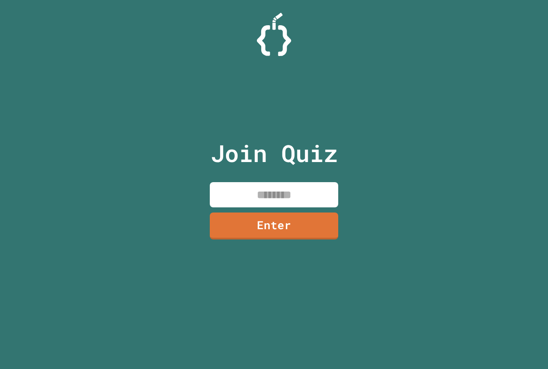
click at [257, 203] on input at bounding box center [274, 194] width 128 height 25
paste input
click at [291, 202] on input at bounding box center [274, 194] width 128 height 25
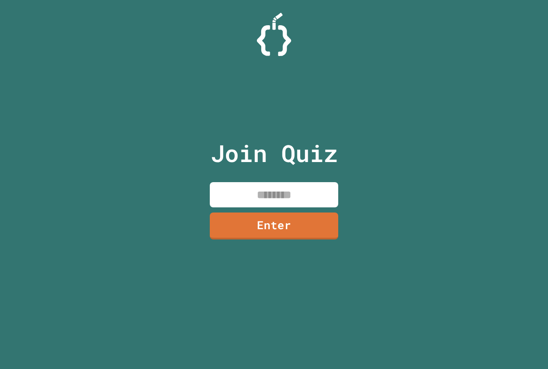
click at [291, 198] on input at bounding box center [274, 194] width 128 height 25
paste input
click at [315, 218] on link "Enter" at bounding box center [273, 225] width 125 height 28
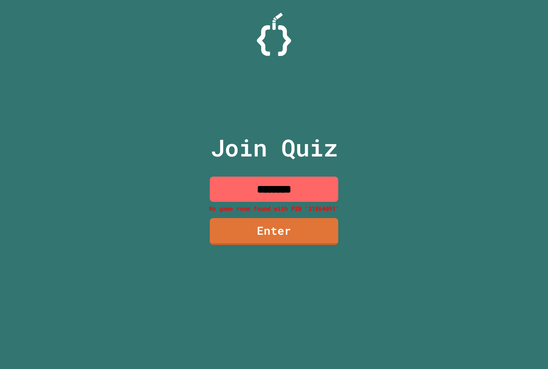
click at [306, 186] on input "********" at bounding box center [274, 189] width 128 height 25
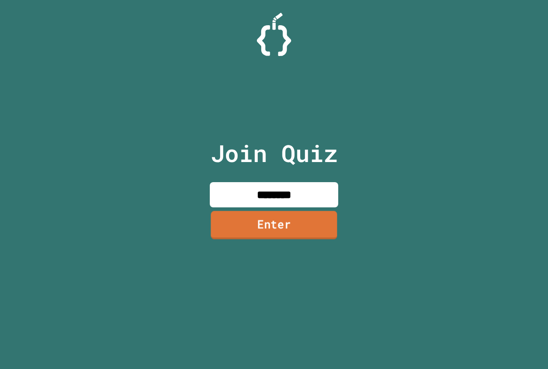
type input "********"
click at [260, 235] on link "Enter" at bounding box center [274, 225] width 128 height 28
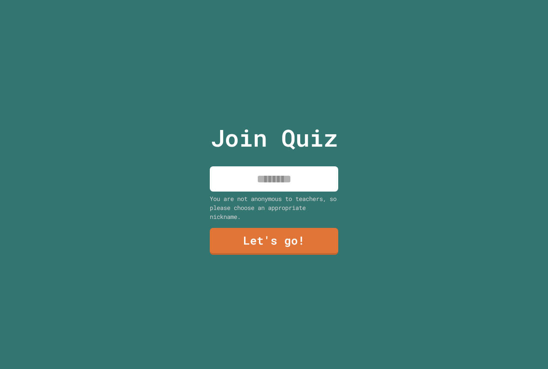
click at [299, 168] on input at bounding box center [274, 179] width 128 height 25
type input "*****"
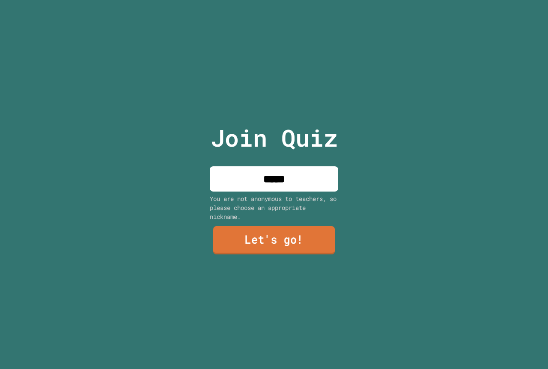
click at [266, 235] on link "Let's go!" at bounding box center [274, 240] width 122 height 28
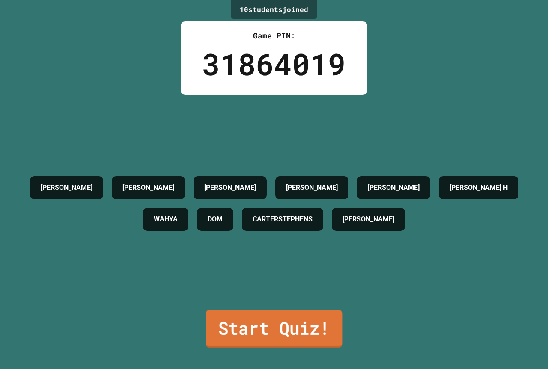
click at [304, 324] on link "Start Quiz!" at bounding box center [274, 329] width 137 height 38
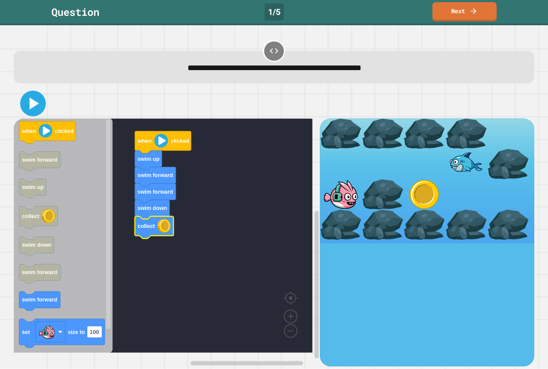
click at [26, 98] on icon at bounding box center [33, 103] width 21 height 21
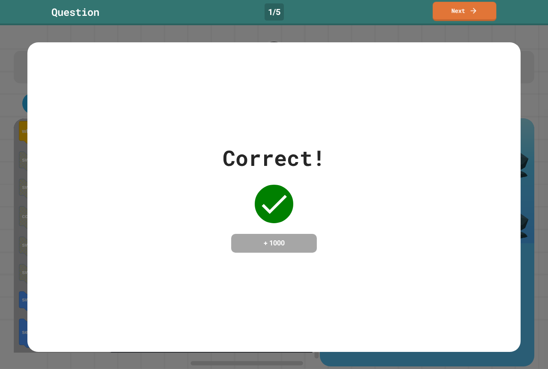
click at [463, 3] on div "Question 1 / 5 Next" at bounding box center [274, 12] width 548 height 25
click at [463, 5] on link "Next" at bounding box center [464, 11] width 63 height 20
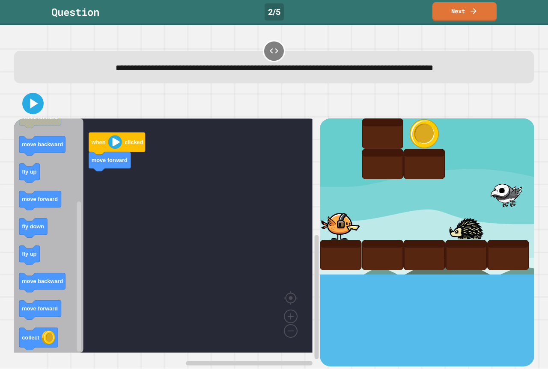
click at [98, 200] on div "when clicked move forward when clicked fly up fly down collect move forward mov…" at bounding box center [167, 243] width 306 height 248
click at [99, 216] on div "when clicked move forward when clicked fly up fly down collect move forward mov…" at bounding box center [167, 243] width 306 height 248
click at [92, 217] on div "when clicked move forward when clicked fly up fly down collect move forward mov…" at bounding box center [167, 243] width 306 height 248
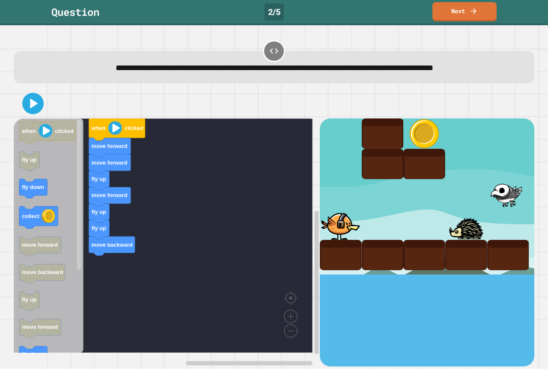
click at [122, 273] on div "when clicked move forward move forward fly up move forward fly up fly up move b…" at bounding box center [167, 243] width 306 height 248
click at [113, 266] on div "when clicked move forward move forward fly up move forward fly up fly up move b…" at bounding box center [167, 243] width 306 height 248
click at [102, 259] on div "when clicked move forward move forward fly up move forward fly up fly up move b…" at bounding box center [167, 243] width 306 height 248
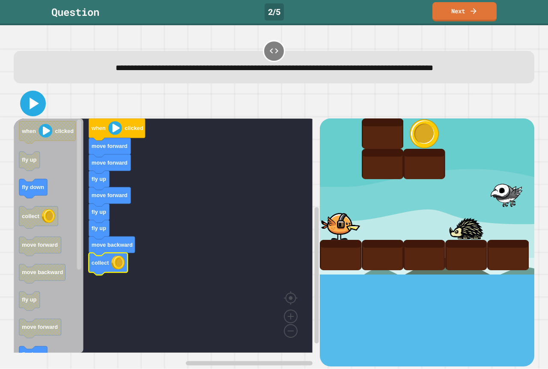
click at [40, 109] on icon at bounding box center [33, 103] width 21 height 21
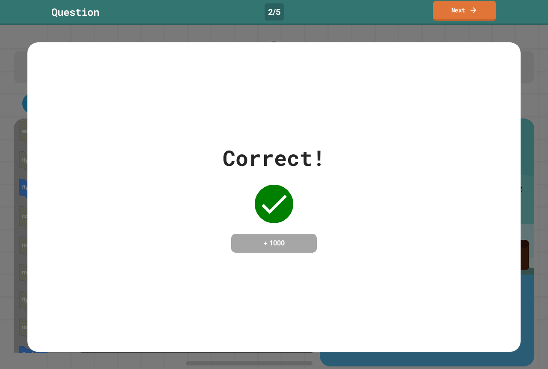
click at [461, 17] on link "Next" at bounding box center [464, 11] width 63 height 20
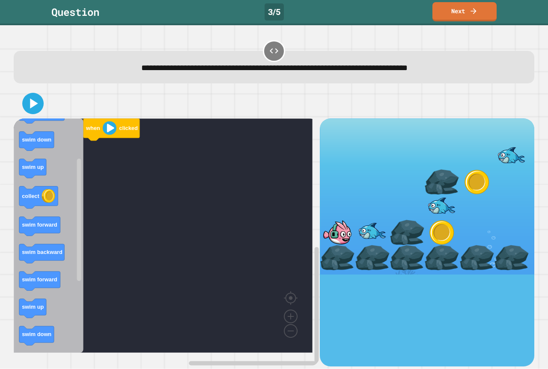
click at [75, 198] on icon "when clicked swim down swim backward swim down swim up collect swim forward swi…" at bounding box center [49, 236] width 70 height 235
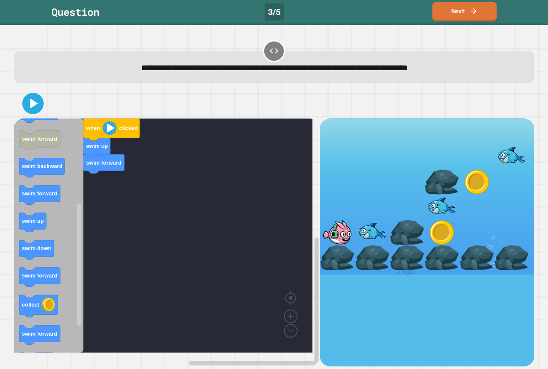
click at [82, 205] on div "when clicked swim up swim forward when clicked swim down swim backward swim dow…" at bounding box center [167, 243] width 306 height 248
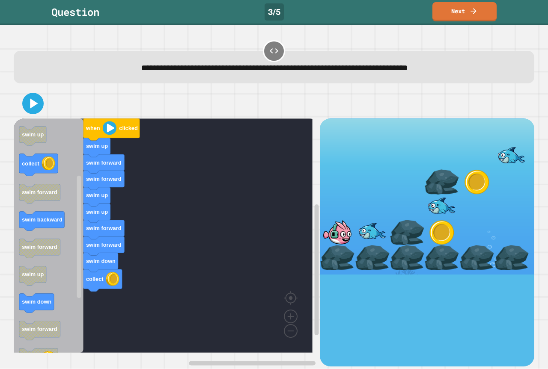
click at [110, 302] on div "when clicked swim up swim forward swim forward swim up swim up swim forward swi…" at bounding box center [167, 243] width 306 height 248
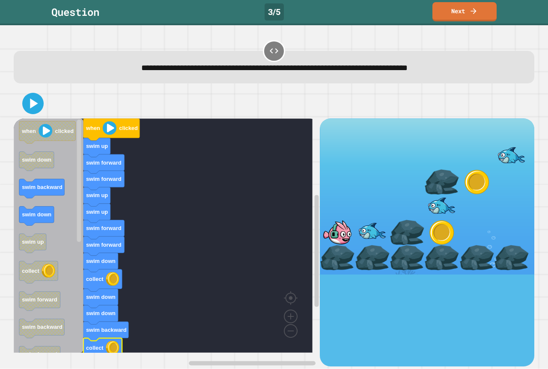
click at [25, 101] on icon at bounding box center [32, 103] width 17 height 17
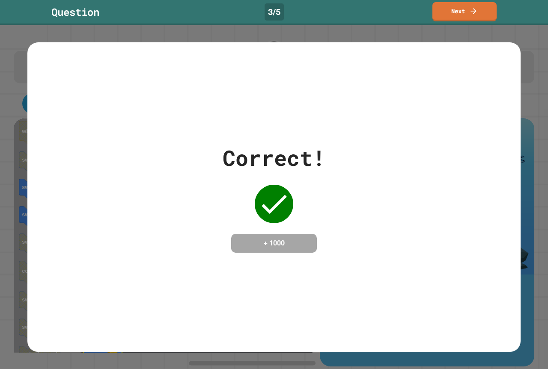
click at [497, 2] on div "Question 3 / 5 Next" at bounding box center [274, 12] width 548 height 25
click at [489, 8] on link "Next" at bounding box center [464, 11] width 62 height 20
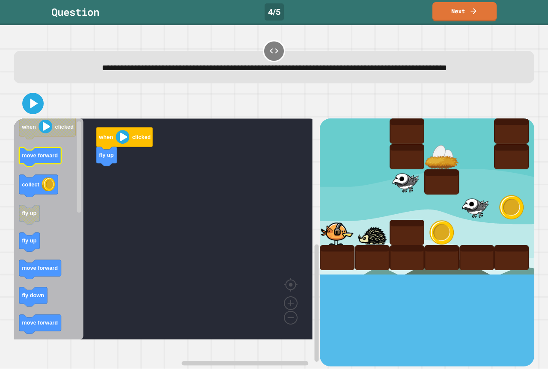
click at [52, 180] on icon "Blockly Workspace" at bounding box center [49, 229] width 70 height 221
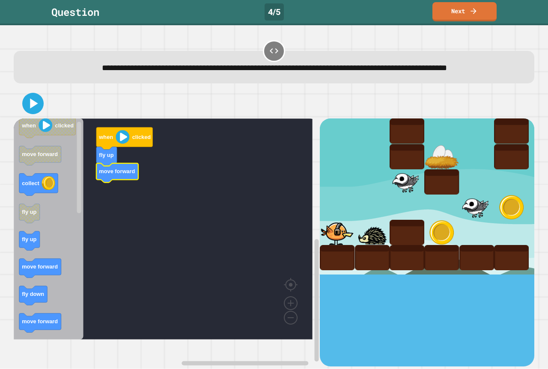
click at [46, 325] on icon "Blockly Workspace" at bounding box center [49, 229] width 70 height 221
click at [37, 295] on icon "Blockly Workspace" at bounding box center [49, 229] width 70 height 221
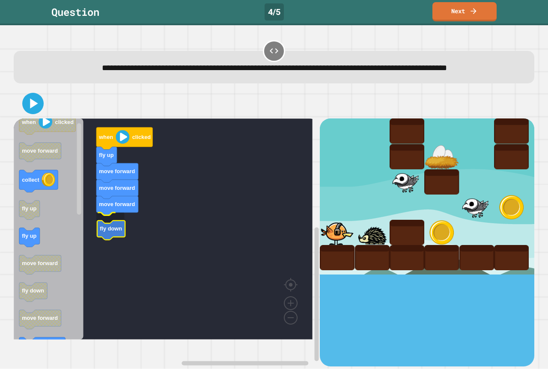
click at [103, 252] on div "when clicked fly up move forward move forward move forward fly down when clicke…" at bounding box center [167, 243] width 306 height 248
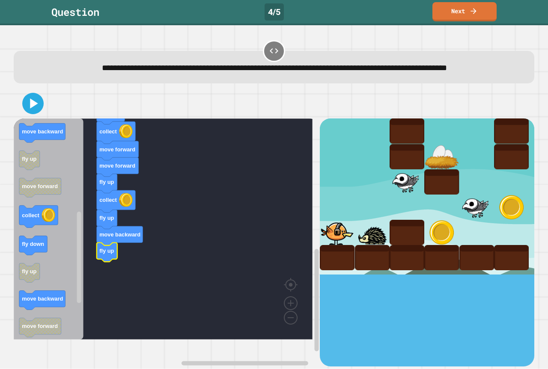
click at [36, 159] on icon "Blockly Workspace" at bounding box center [49, 229] width 70 height 221
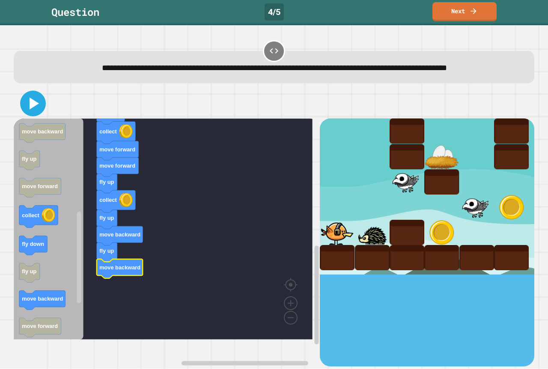
click at [23, 114] on icon at bounding box center [33, 103] width 21 height 21
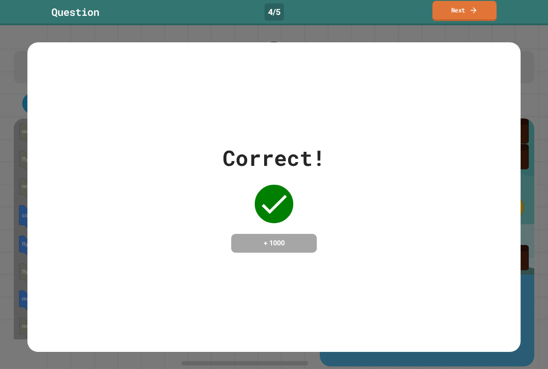
click at [437, 9] on link "Next" at bounding box center [464, 11] width 64 height 20
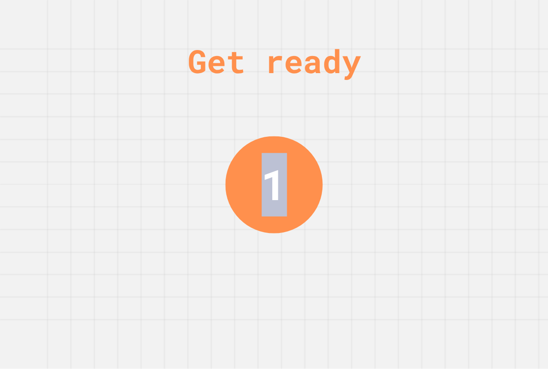
drag, startPoint x: 548, startPoint y: 64, endPoint x: 122, endPoint y: 1, distance: 429.7
click at [476, 4] on div "Get ready 1" at bounding box center [274, 184] width 548 height 369
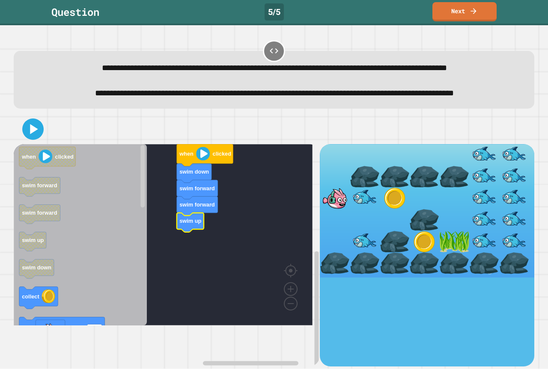
click at [37, 326] on icon "when clicked swim forward swim forward swim up swim down collect set size to 10…" at bounding box center [80, 235] width 133 height 182
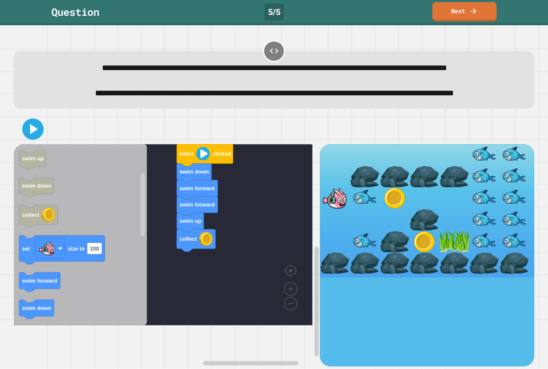
click at [143, 303] on div "when clicked swim down swim forward swim forward swim up collect when clicked s…" at bounding box center [167, 255] width 306 height 223
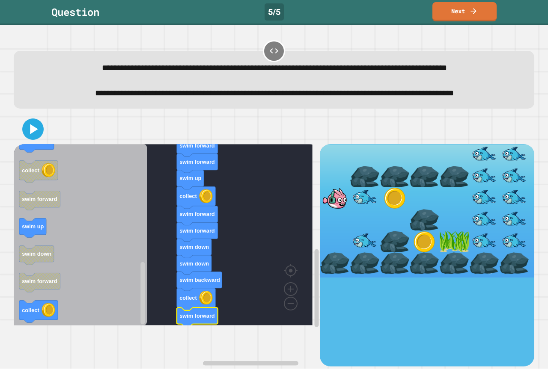
drag, startPoint x: 29, startPoint y: 164, endPoint x: 65, endPoint y: 268, distance: 110.1
click at [65, 268] on div "when clicked swim down swim forward swim forward swim up collect swim forward s…" at bounding box center [274, 240] width 521 height 253
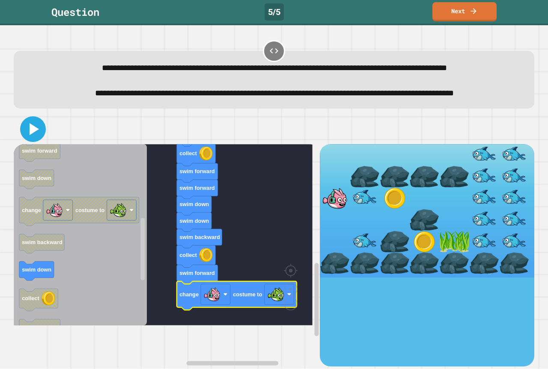
click at [30, 140] on icon at bounding box center [33, 129] width 21 height 21
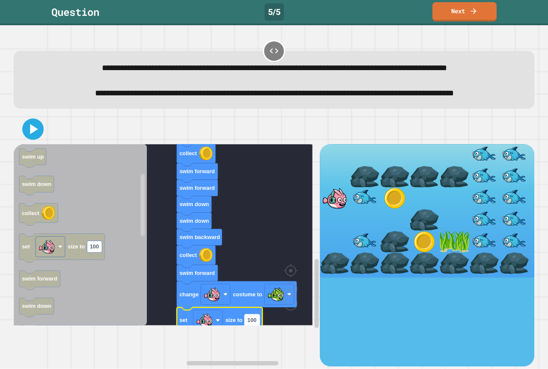
click at [252, 324] on text "100" at bounding box center [251, 321] width 9 height 6
click at [219, 331] on rect "Blockly Workspace" at bounding box center [208, 320] width 30 height 21
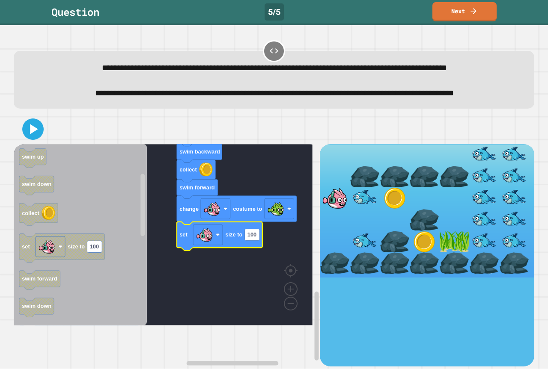
click at [257, 251] on icon "Blockly Workspace" at bounding box center [220, 236] width 86 height 29
click at [256, 241] on rect "Blockly Workspace" at bounding box center [251, 235] width 15 height 12
type input "*"
click at [32, 140] on icon at bounding box center [33, 129] width 21 height 21
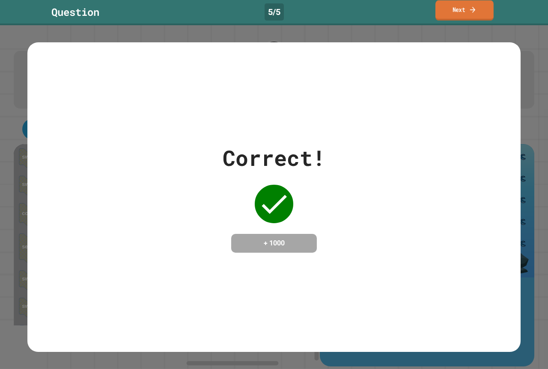
click at [449, 5] on link "Next" at bounding box center [464, 10] width 58 height 20
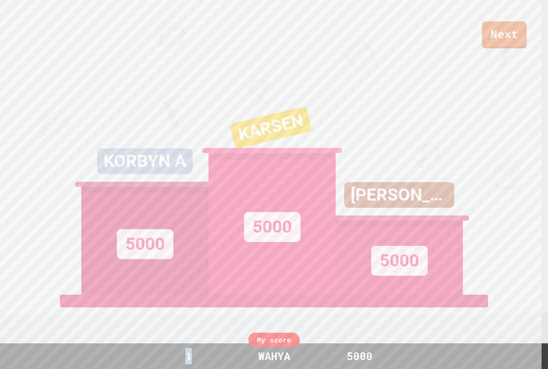
drag, startPoint x: 184, startPoint y: 361, endPoint x: 191, endPoint y: 356, distance: 8.8
click at [191, 356] on div "1" at bounding box center [188, 356] width 64 height 16
